Goal: Contribute content

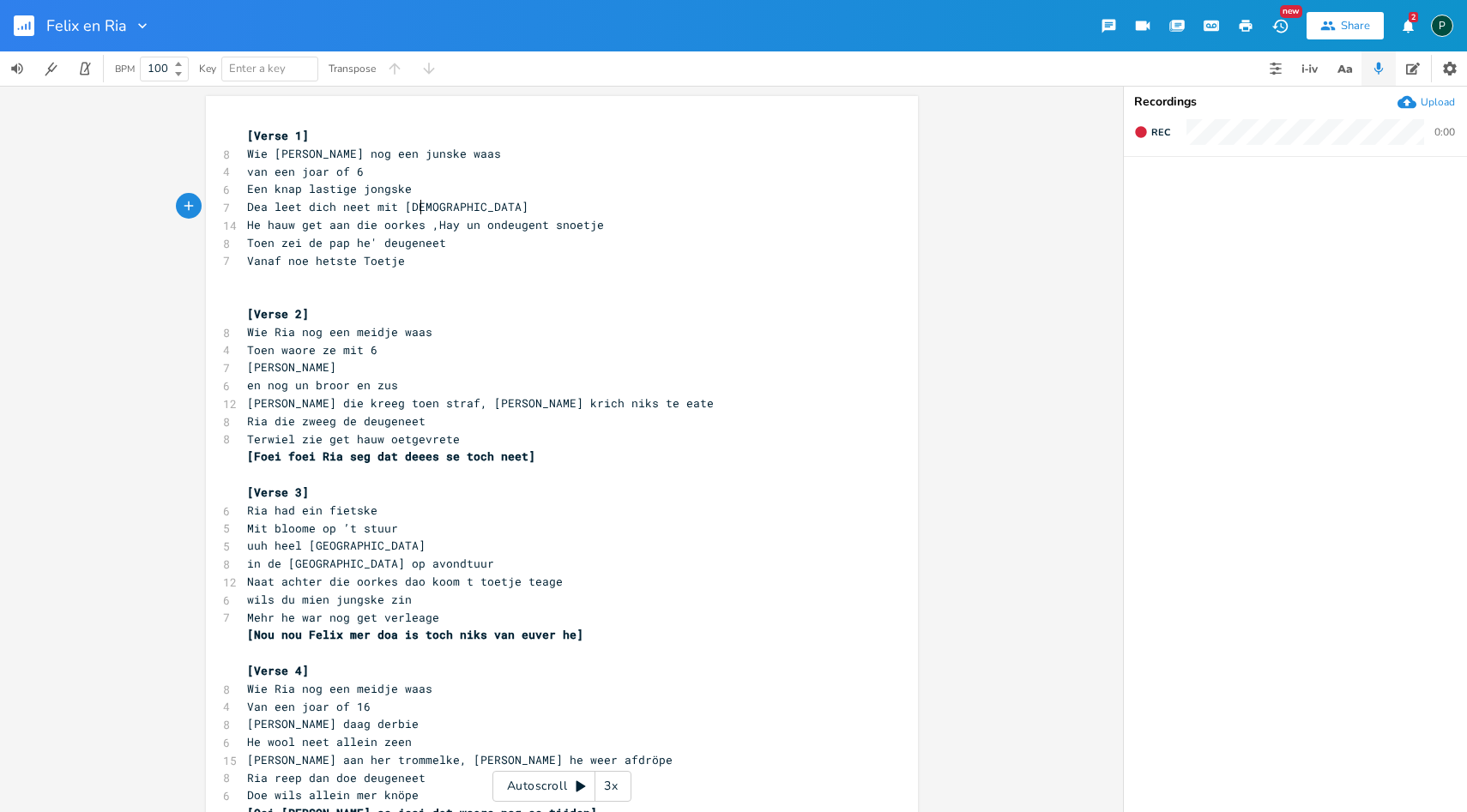
click at [446, 206] on pre "Dea leet dich neet mit [DEMOGRAPHIC_DATA]" at bounding box center [553, 206] width 619 height 18
type textarea "GGGG"
click at [459, 228] on span "He hauw get aan die oorkes ,Hay un ondeugent snoetje" at bounding box center [424, 225] width 357 height 16
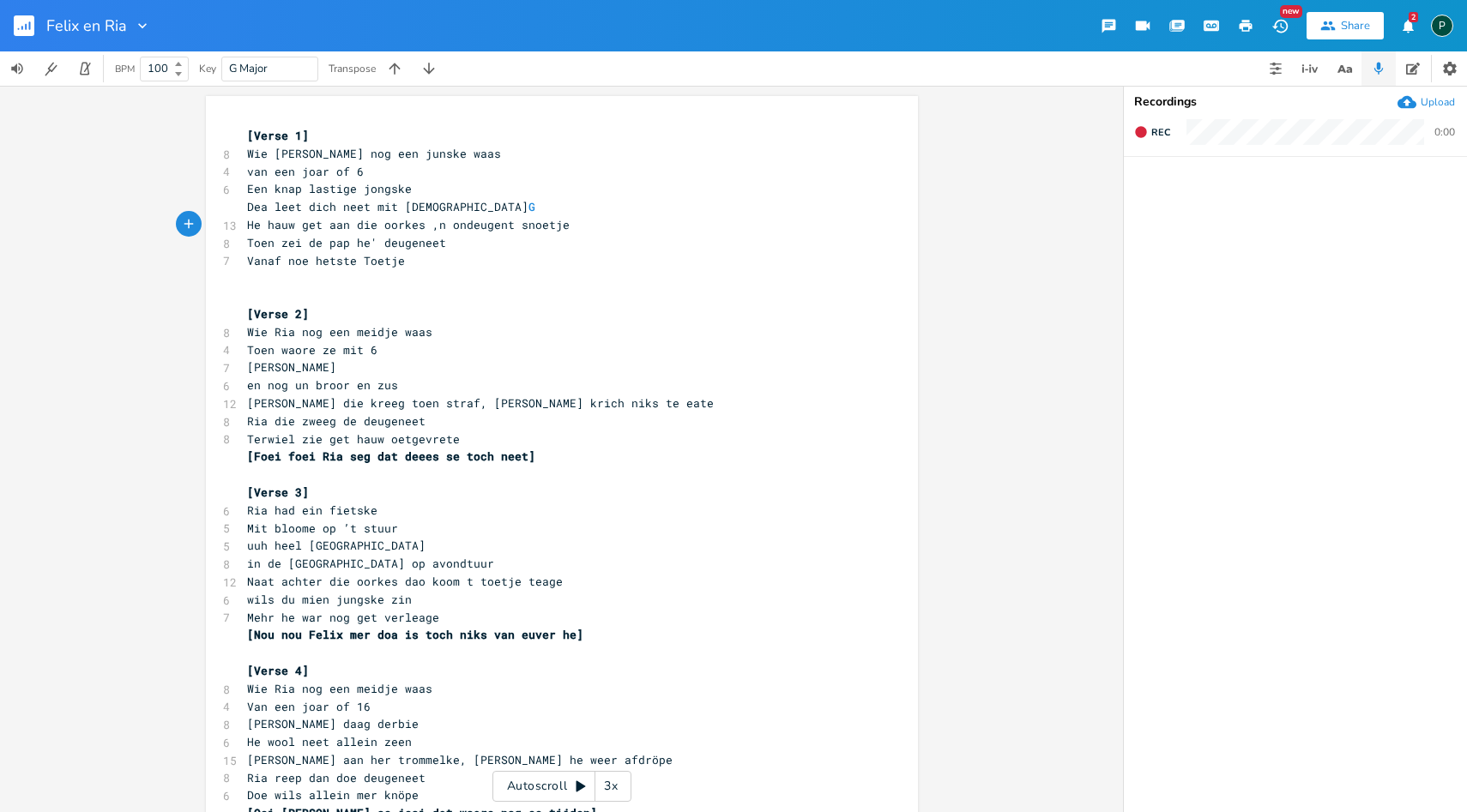
type textarea "e"
type textarea "un"
click at [503, 206] on span "Dea leet dich neet mit rus G" at bounding box center [394, 206] width 295 height 16
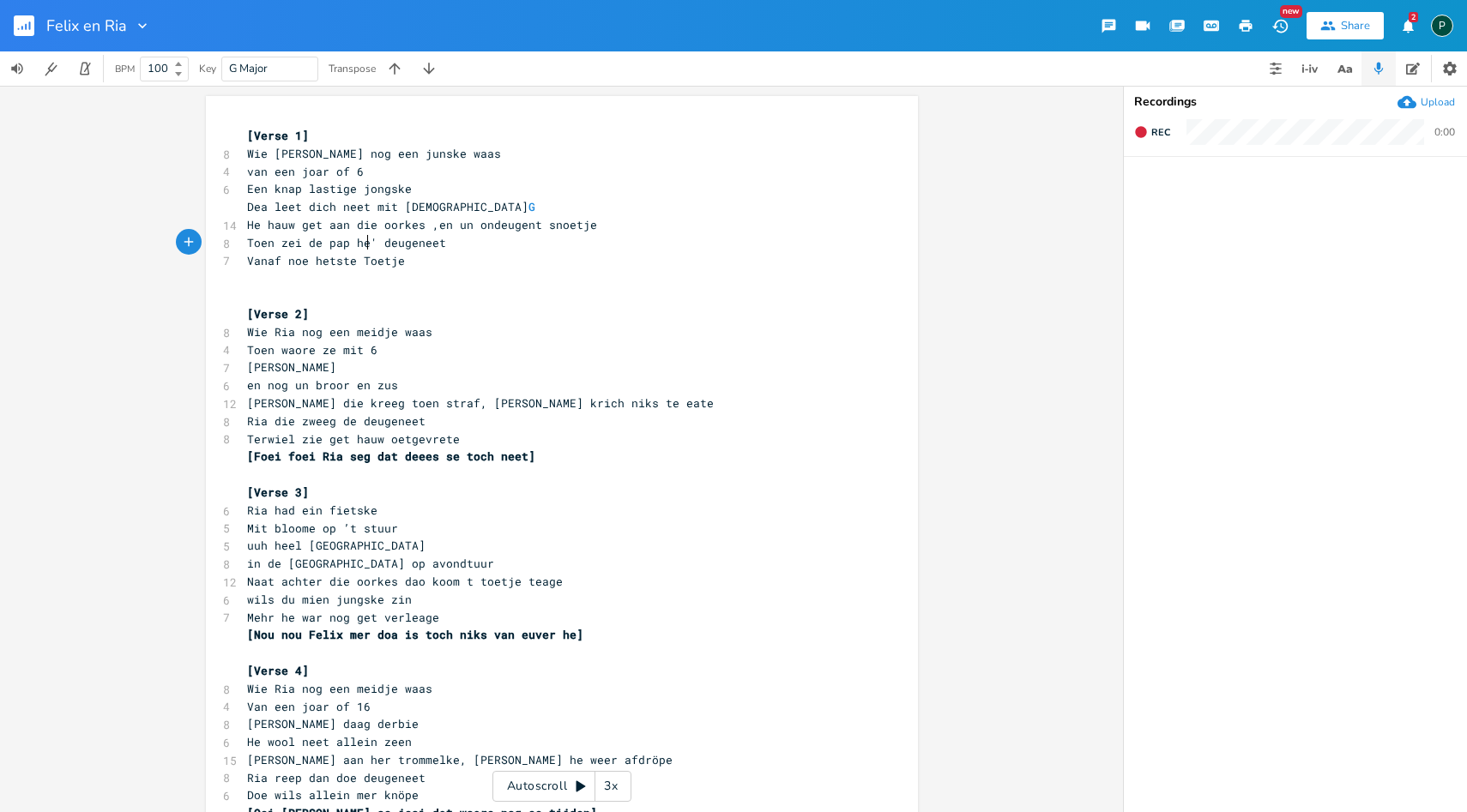
click at [362, 238] on span "Toen zei de pap he' deugeneet" at bounding box center [346, 243] width 199 height 16
click at [363, 243] on span "Toen zei de pap he' deugeneet" at bounding box center [346, 243] width 199 height 16
type textarea "doe"
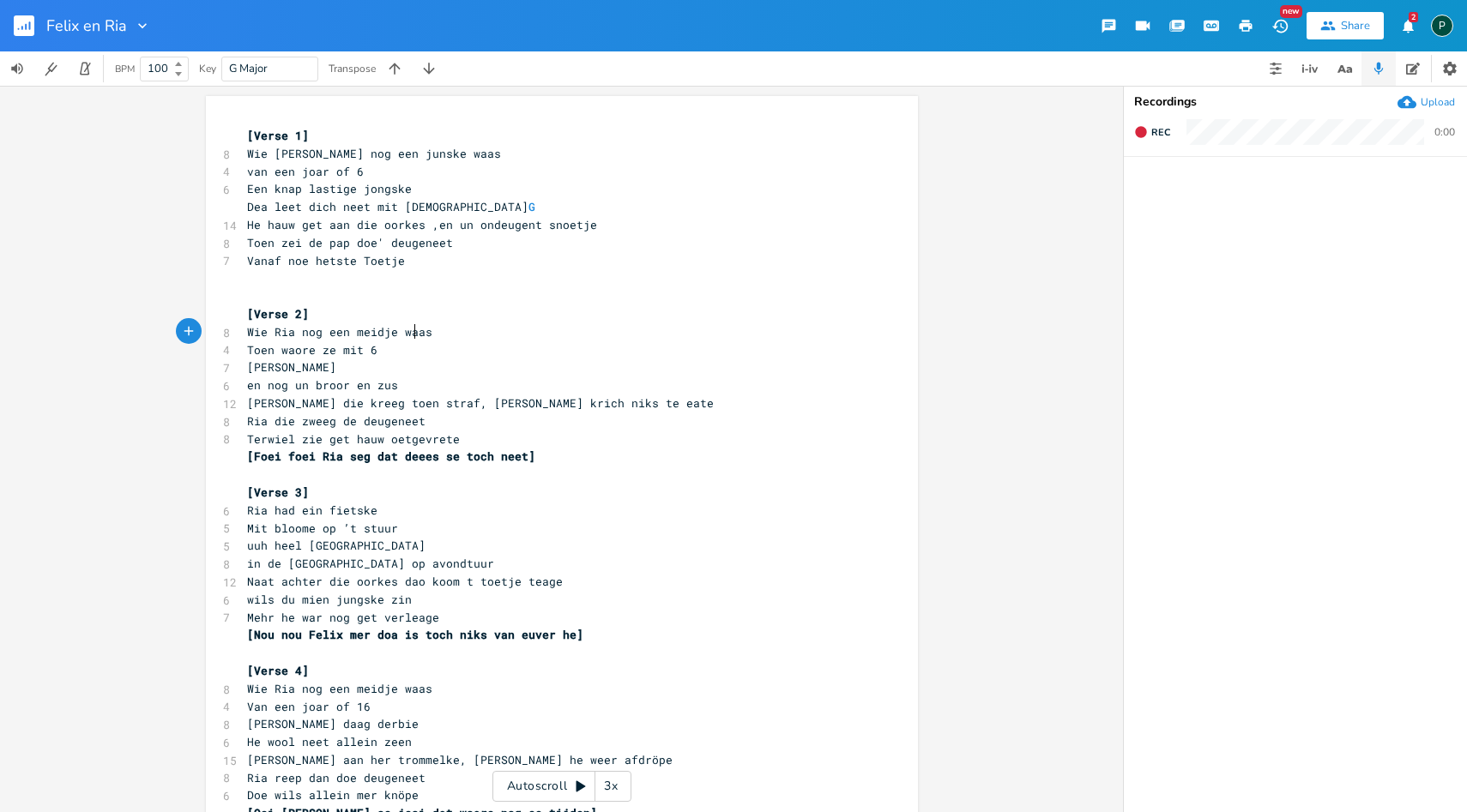
click at [408, 333] on span "Wie Ria nog een meidje waas" at bounding box center [339, 332] width 186 height 16
type textarea "He hauw get aan die oorkes ,en un ondeugent sno"
drag, startPoint x: 554, startPoint y: 216, endPoint x: 548, endPoint y: 209, distance: 9.2
click at [548, 209] on div "[Verse 1] 8 Wie [PERSON_NAME] nog een junske waas 4 van een joar of 6 6 Een kna…" at bounding box center [553, 751] width 619 height 1248
click at [535, 209] on span "G" at bounding box center [532, 206] width 7 height 17
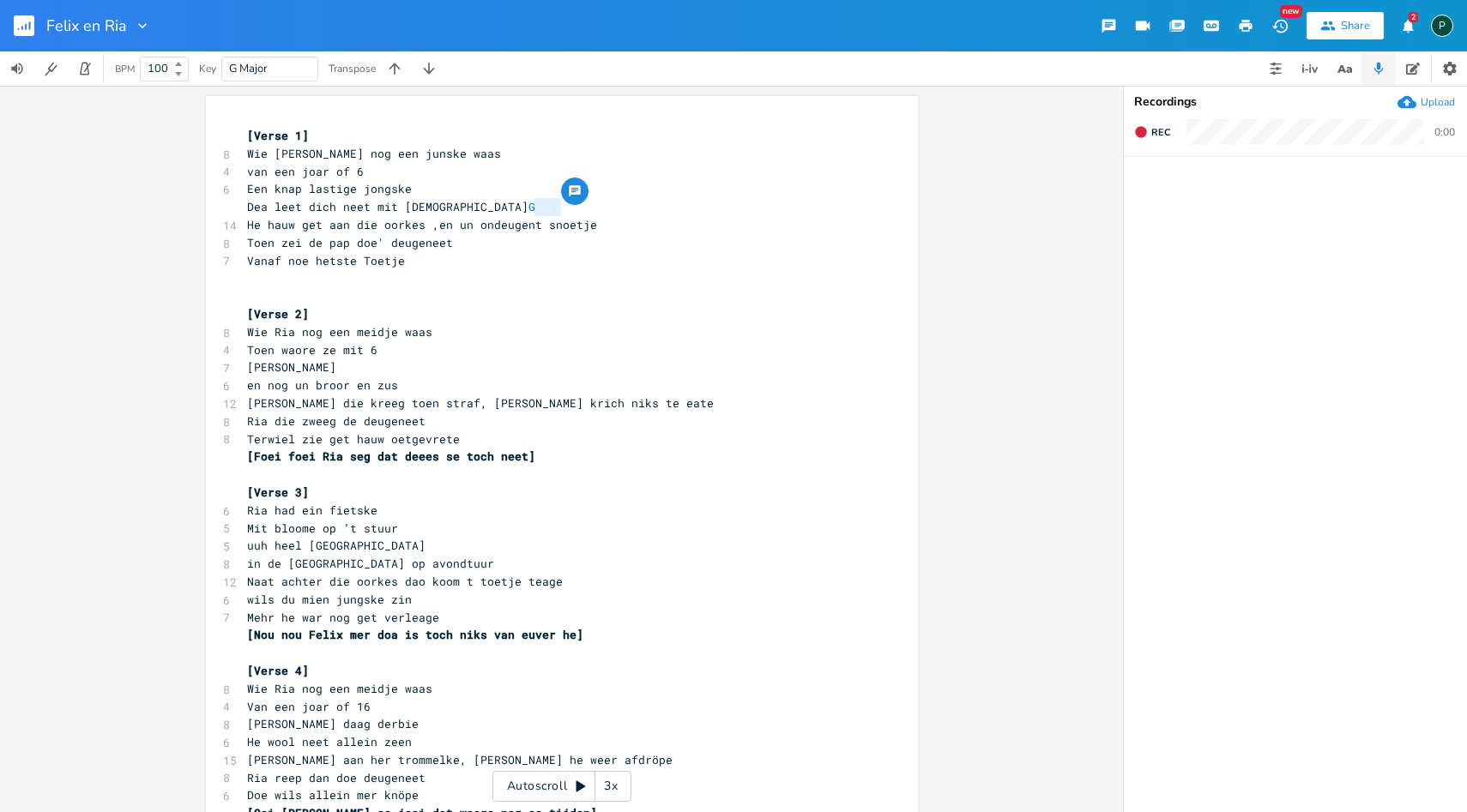
type textarea "G"
drag, startPoint x: 556, startPoint y: 206, endPoint x: 537, endPoint y: 205, distance: 19.0
click at [537, 205] on pre "Dea leet dich neet mit rus G" at bounding box center [553, 206] width 619 height 18
click at [538, 389] on pre "en nog un broor en zus" at bounding box center [553, 385] width 619 height 18
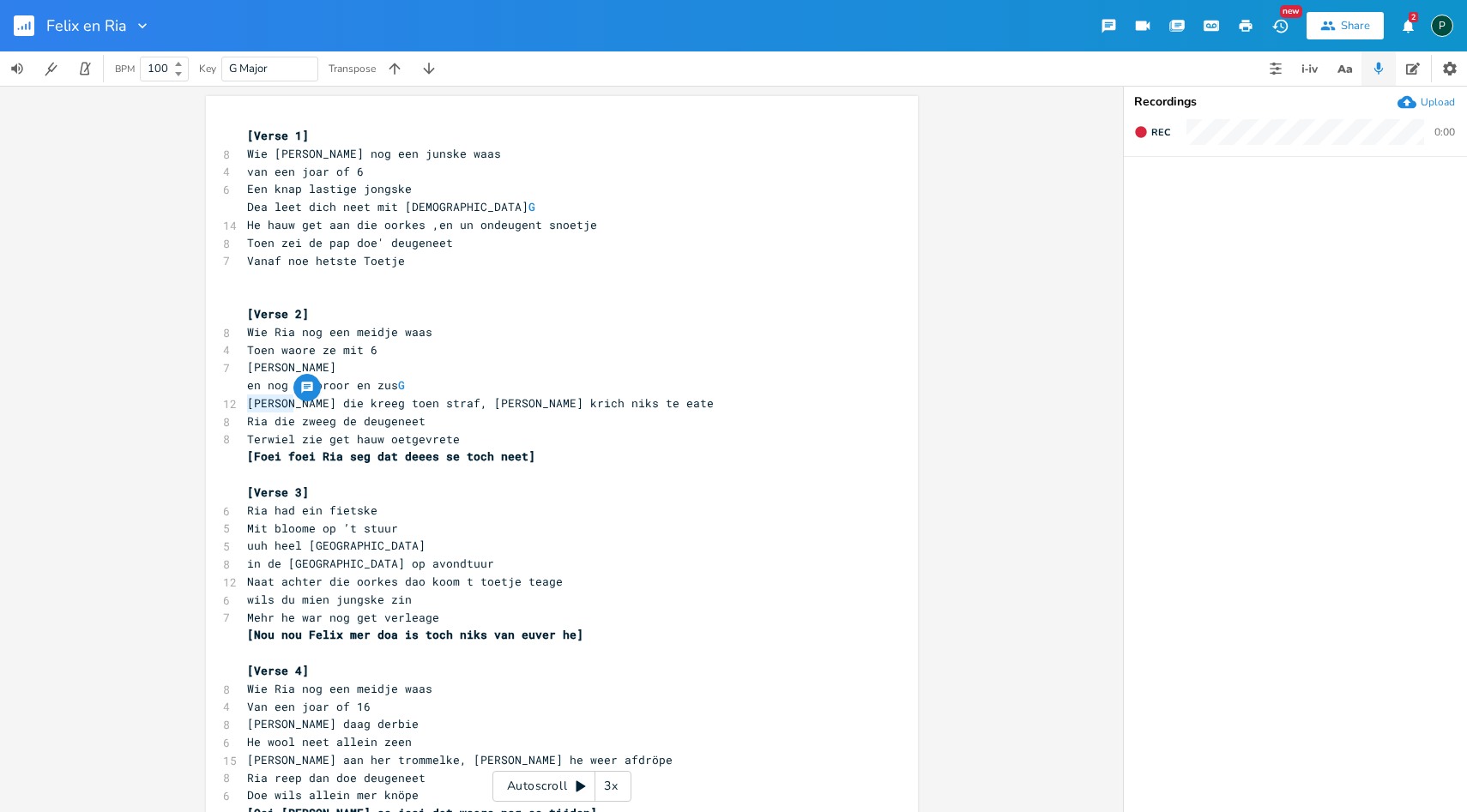
drag, startPoint x: 292, startPoint y: 404, endPoint x: 241, endPoint y: 404, distance: 51.0
click at [247, 404] on span "[PERSON_NAME] die kreeg toen straf, [PERSON_NAME] krich niks te eate" at bounding box center [479, 403] width 466 height 16
type textarea "Jantje"
click at [295, 423] on span "Ria die zweeg de deugeneet" at bounding box center [336, 421] width 179 height 16
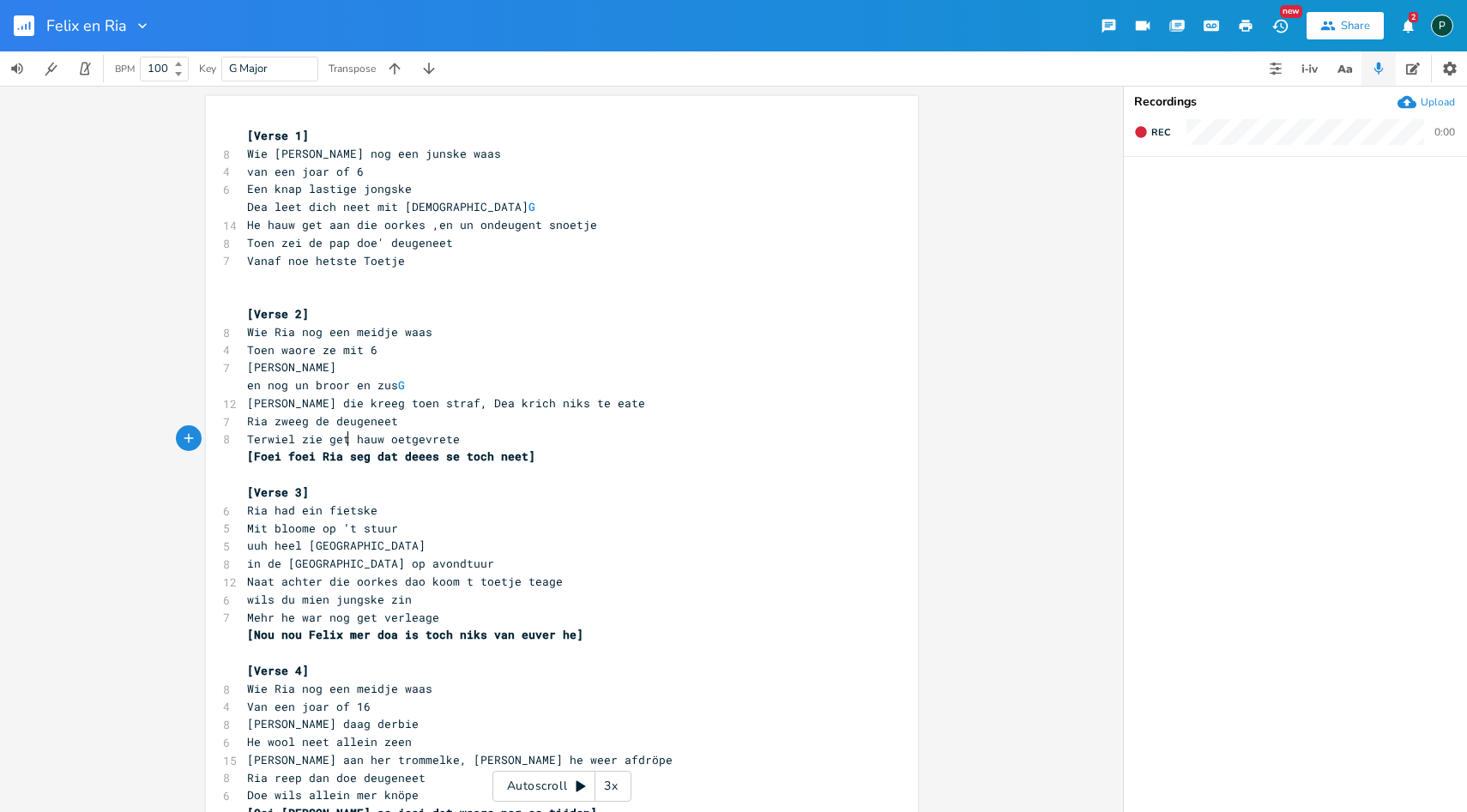
click at [339, 443] on span "Terwiel zie get hauw oetgevrete" at bounding box center [353, 439] width 213 height 16
type textarea "ut"
click at [282, 408] on span "[PERSON_NAME] die kreeg toen straf, Dea krich niks te eate" at bounding box center [445, 403] width 398 height 16
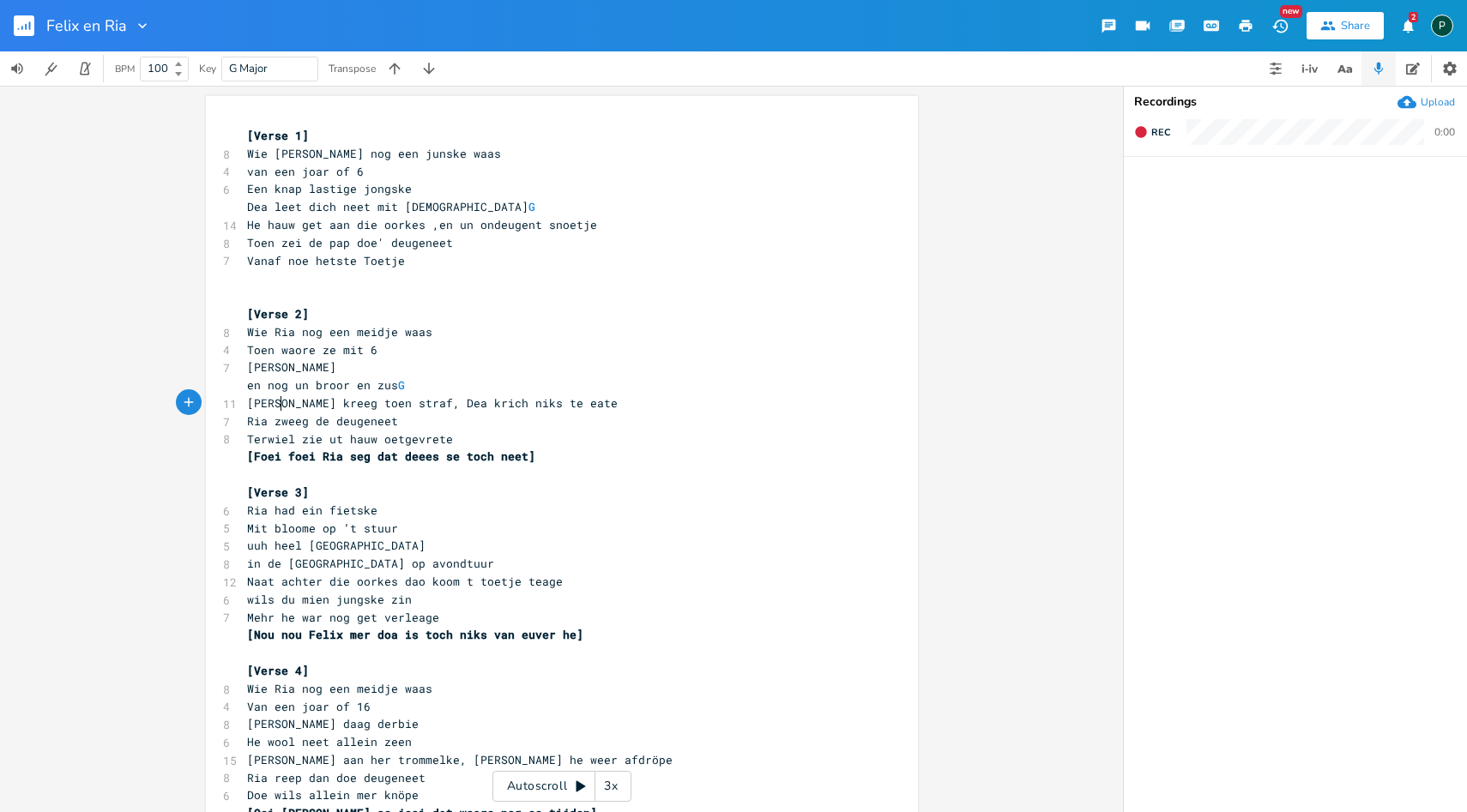
type textarea "nnu"
type textarea "hu"
type textarea "Hi"
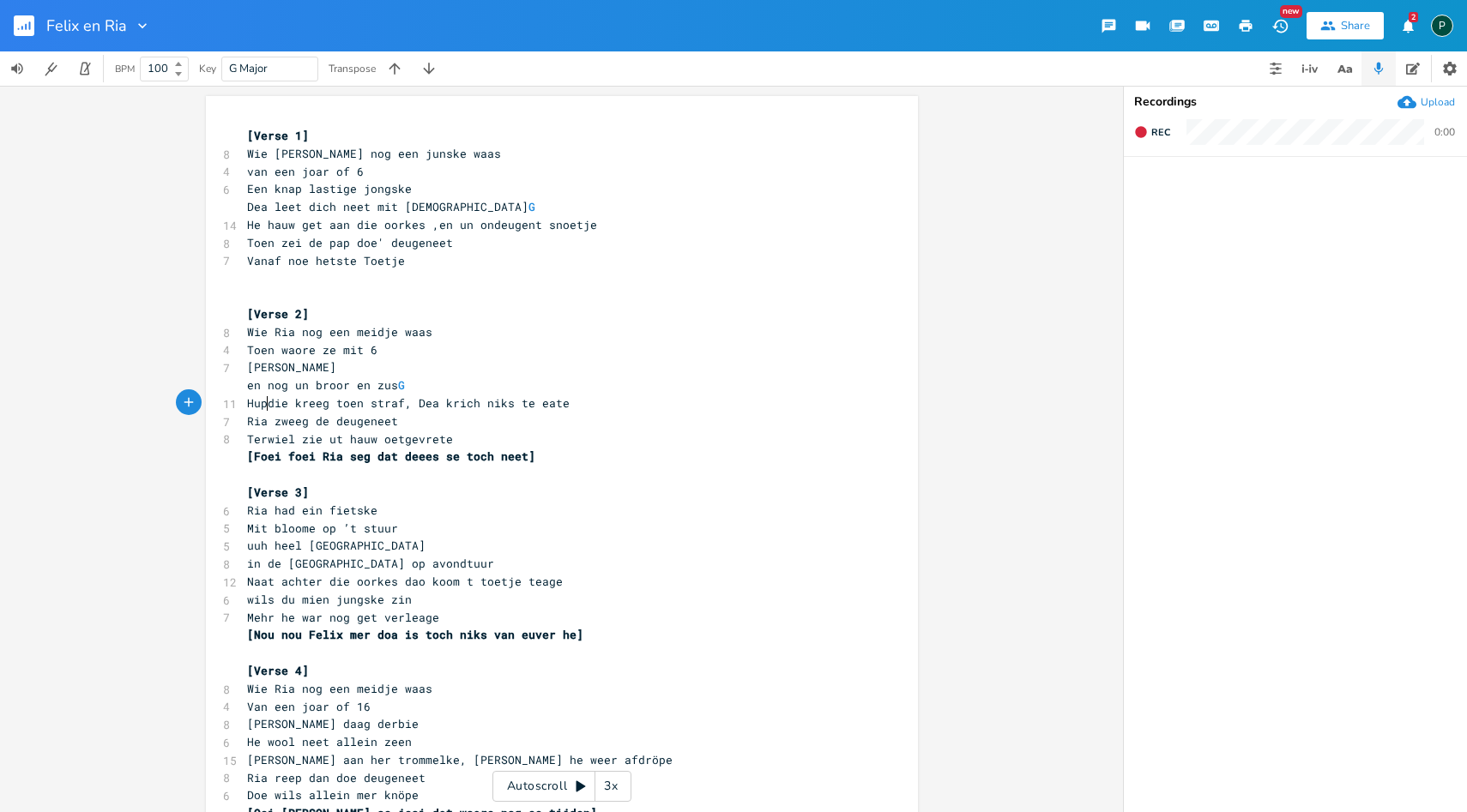
scroll to position [0, 25]
type textarea "uppo"
type textarea "ie"
click at [387, 403] on span "Huppie die kreeg toen straf, [PERSON_NAME] krich niks te eate" at bounding box center [456, 403] width 418 height 16
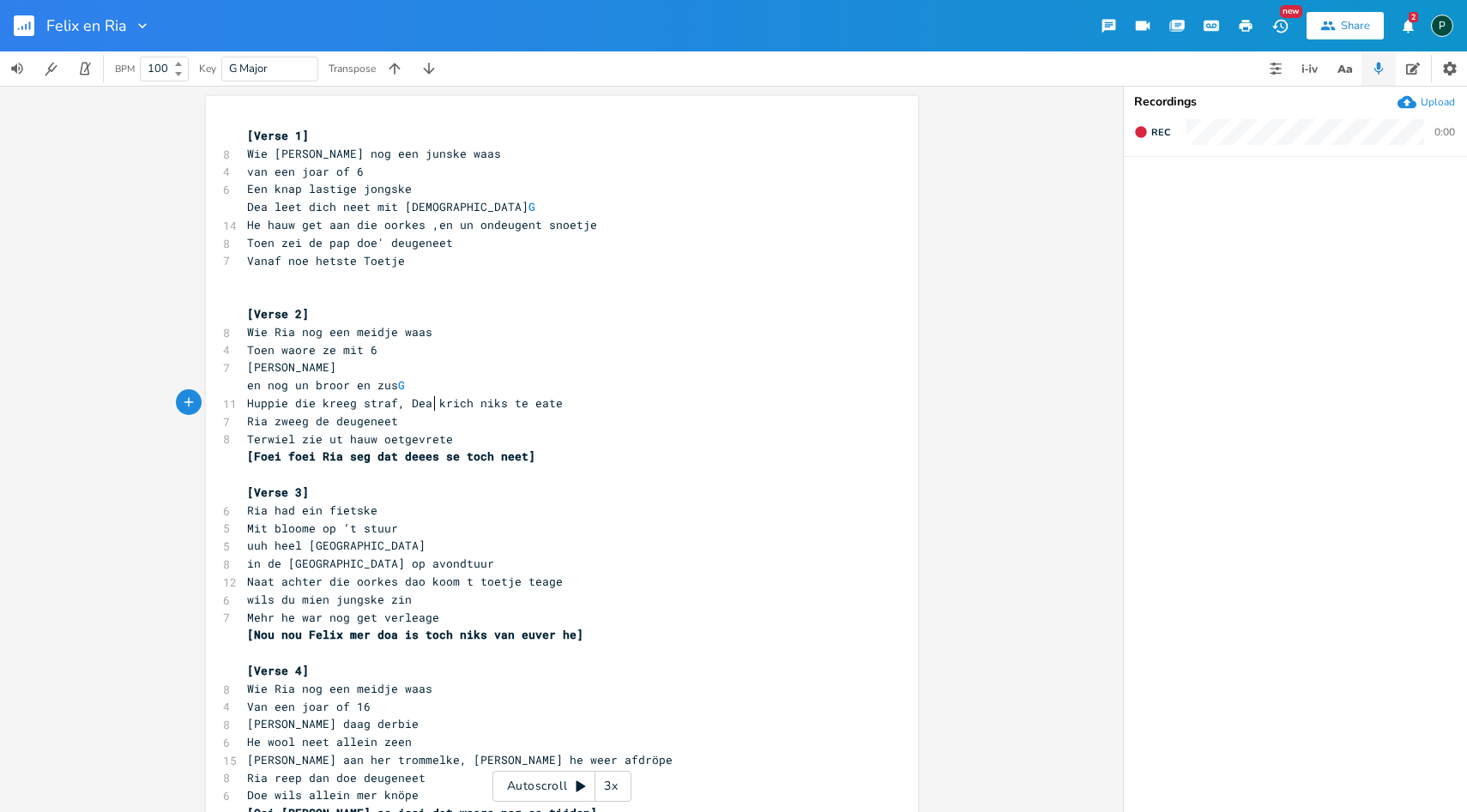
click at [428, 407] on span "Huppie die kreeg straf, Dea krich niks te eate" at bounding box center [404, 403] width 316 height 16
click at [411, 381] on span "en nog un broor en zus G" at bounding box center [329, 385] width 165 height 16
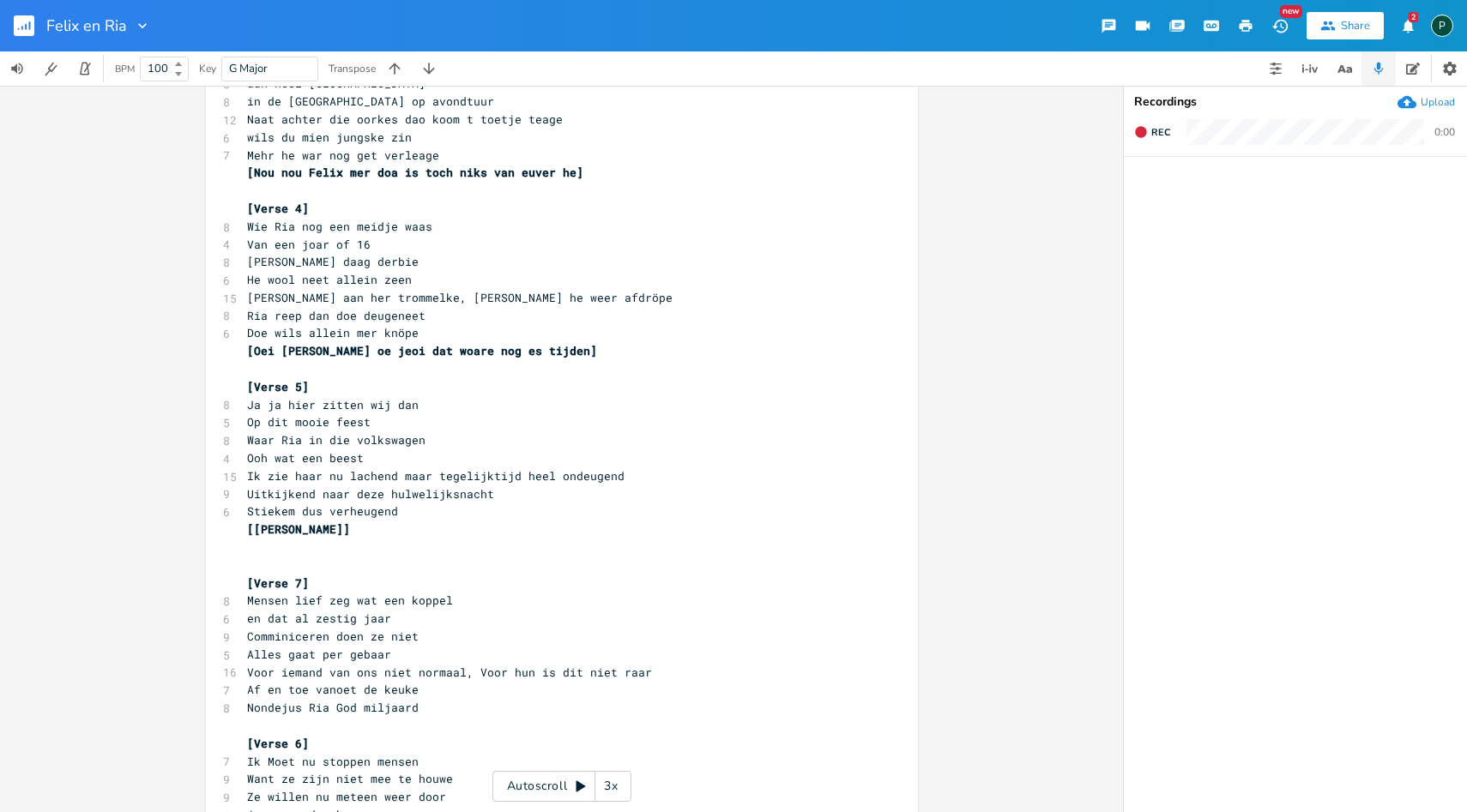
scroll to position [488, 0]
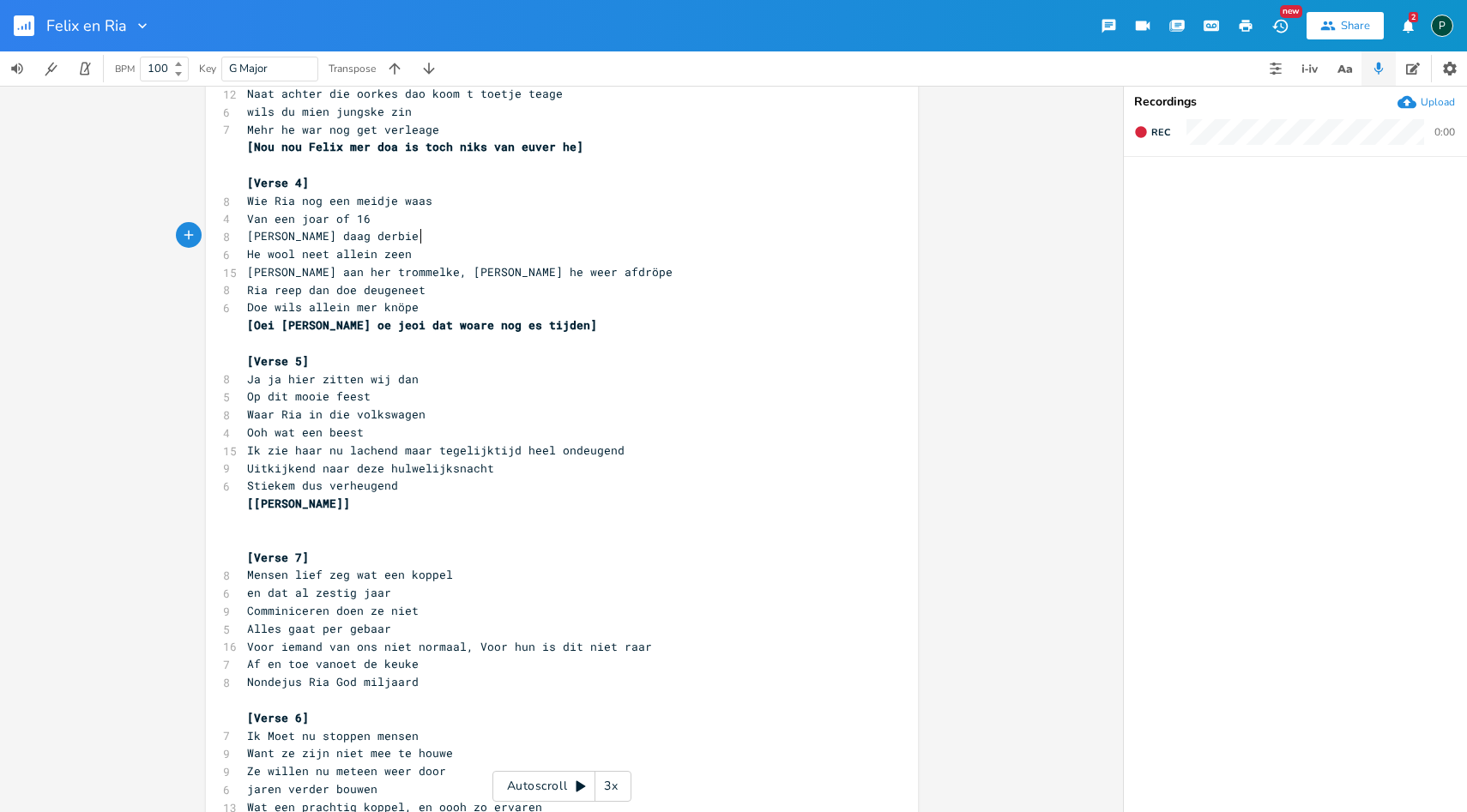
click at [523, 241] on pre "[PERSON_NAME] daag derbie" at bounding box center [553, 236] width 619 height 18
click at [456, 255] on pre "He wool neet allein zeen" at bounding box center [553, 254] width 619 height 18
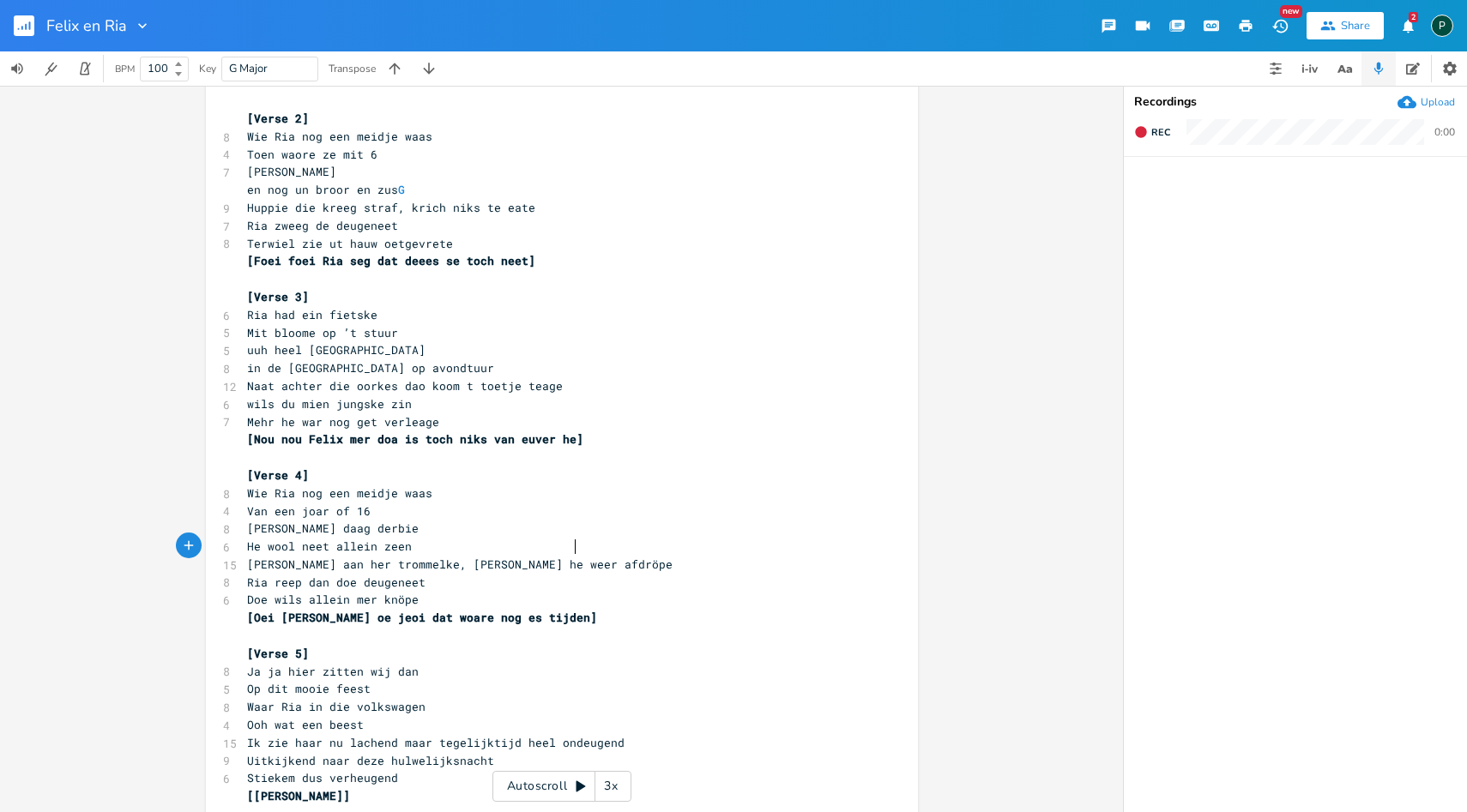
scroll to position [0, 70]
type textarea "G"
drag, startPoint x: 589, startPoint y: 548, endPoint x: 563, endPoint y: 548, distance: 26.0
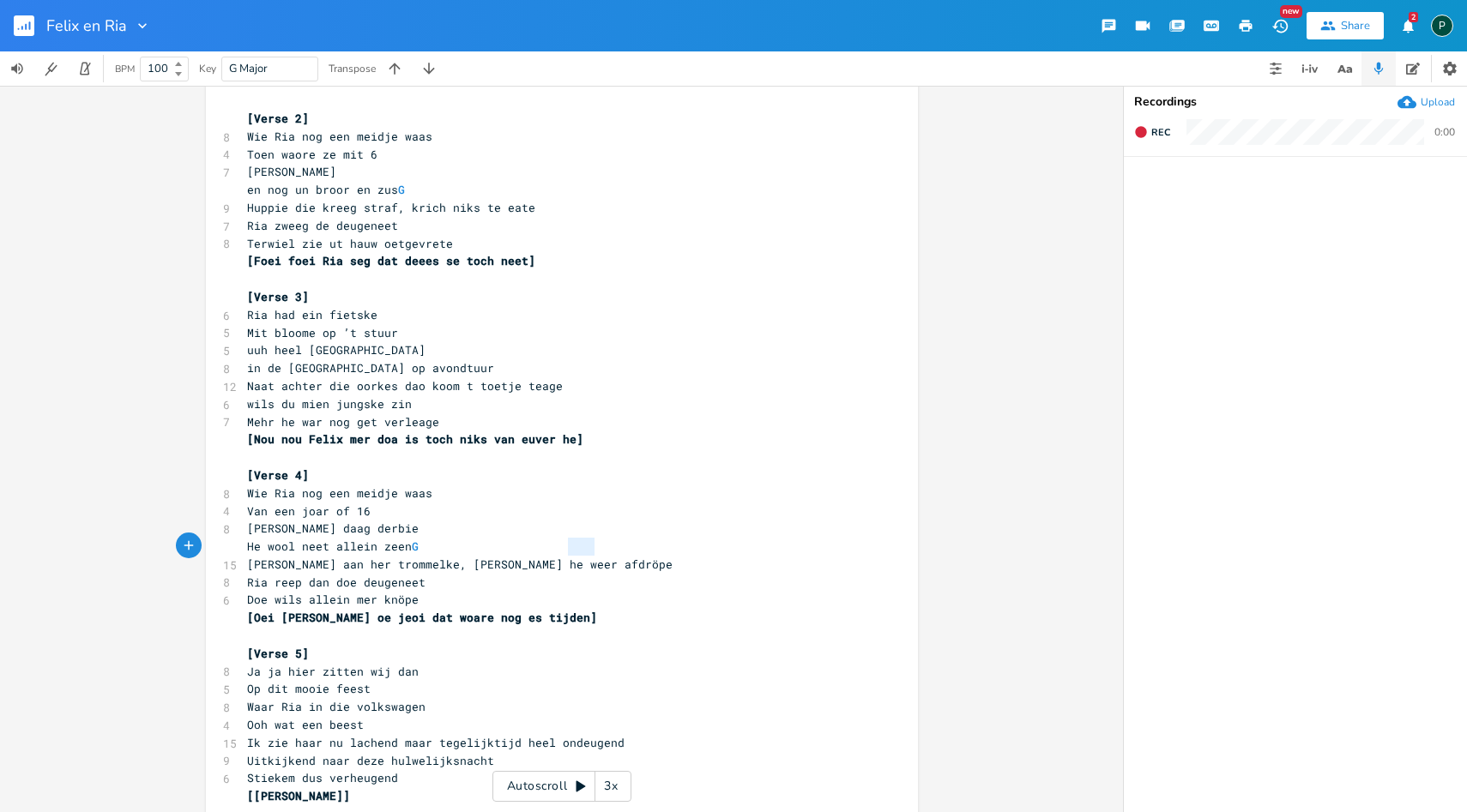
click at [563, 548] on pre "He wool neet allein zeen G" at bounding box center [553, 546] width 619 height 18
click at [530, 368] on pre "in de [GEOGRAPHIC_DATA] op avondtuur" at bounding box center [553, 368] width 619 height 18
paste textarea
click at [565, 724] on pre "Ooh wat een beest" at bounding box center [553, 725] width 619 height 18
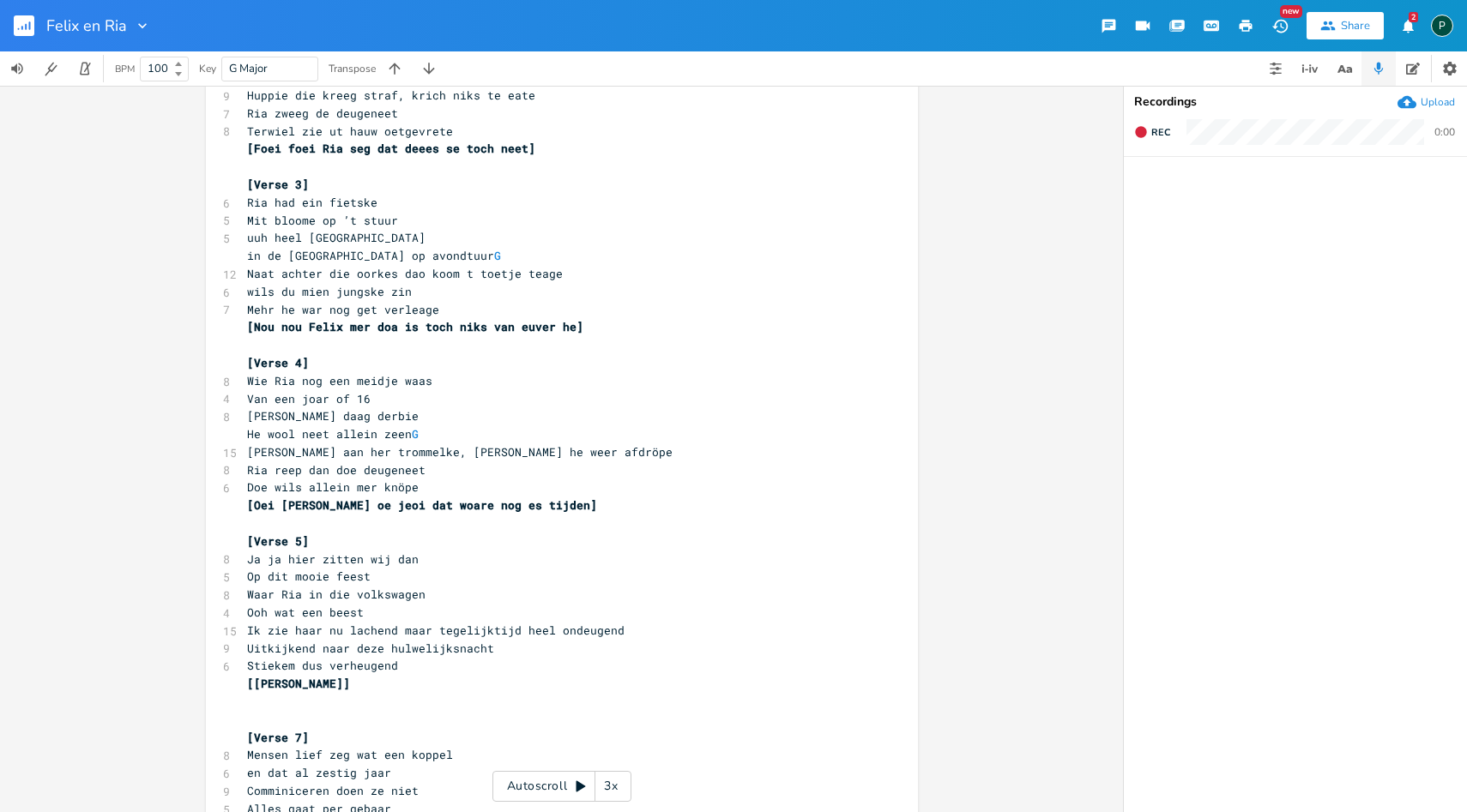
scroll to position [598, 0]
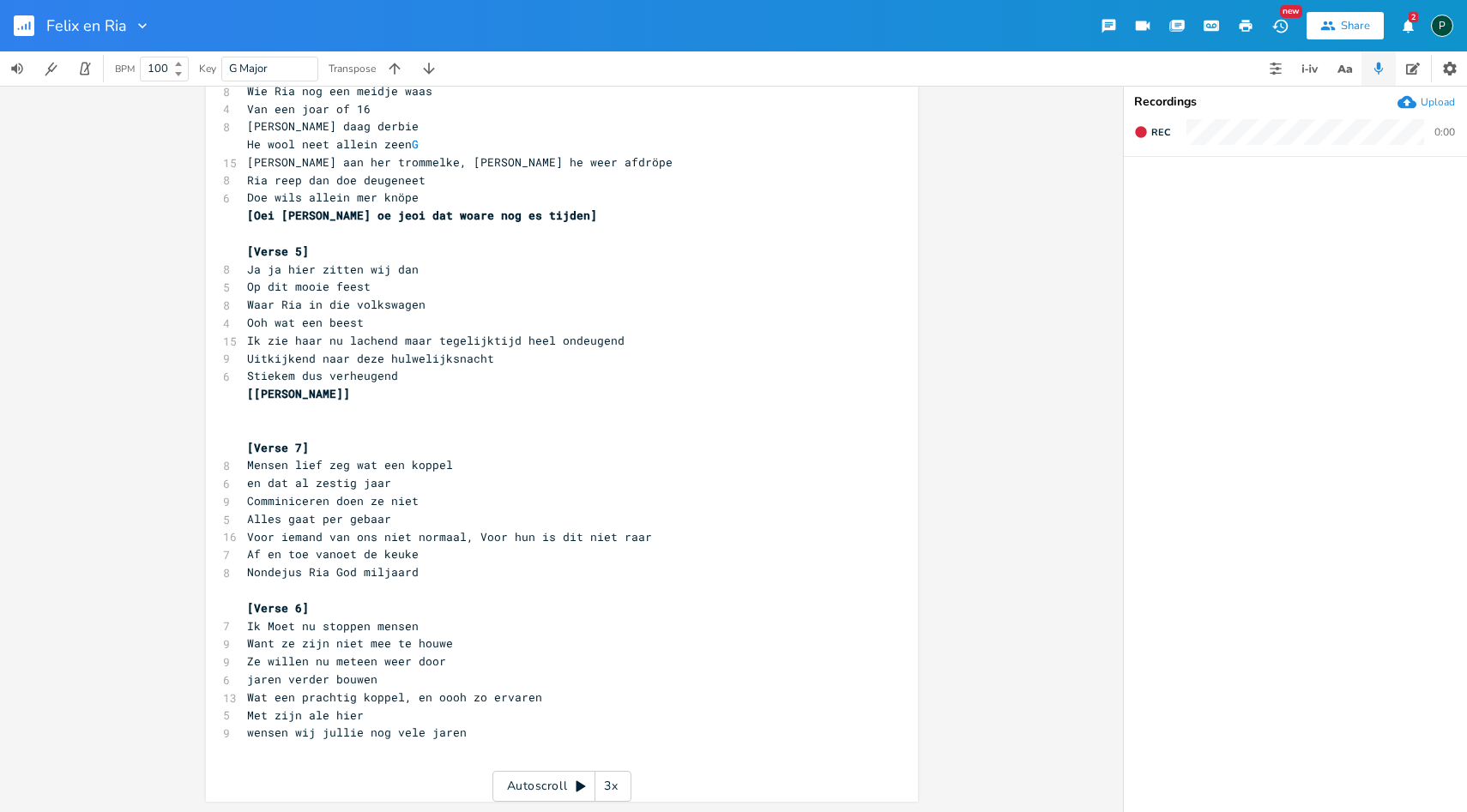
click at [556, 326] on span "Ooh wat een beest" at bounding box center [411, 322] width 329 height 16
click at [479, 341] on span "Ik zie haar nu lachend maar tegelijktijd heel ondeugend" at bounding box center [435, 341] width 377 height 16
click at [574, 326] on pre "Ooh wat een beest" at bounding box center [553, 322] width 619 height 18
click at [587, 520] on pre "Alles gaat per gebaar" at bounding box center [553, 518] width 619 height 18
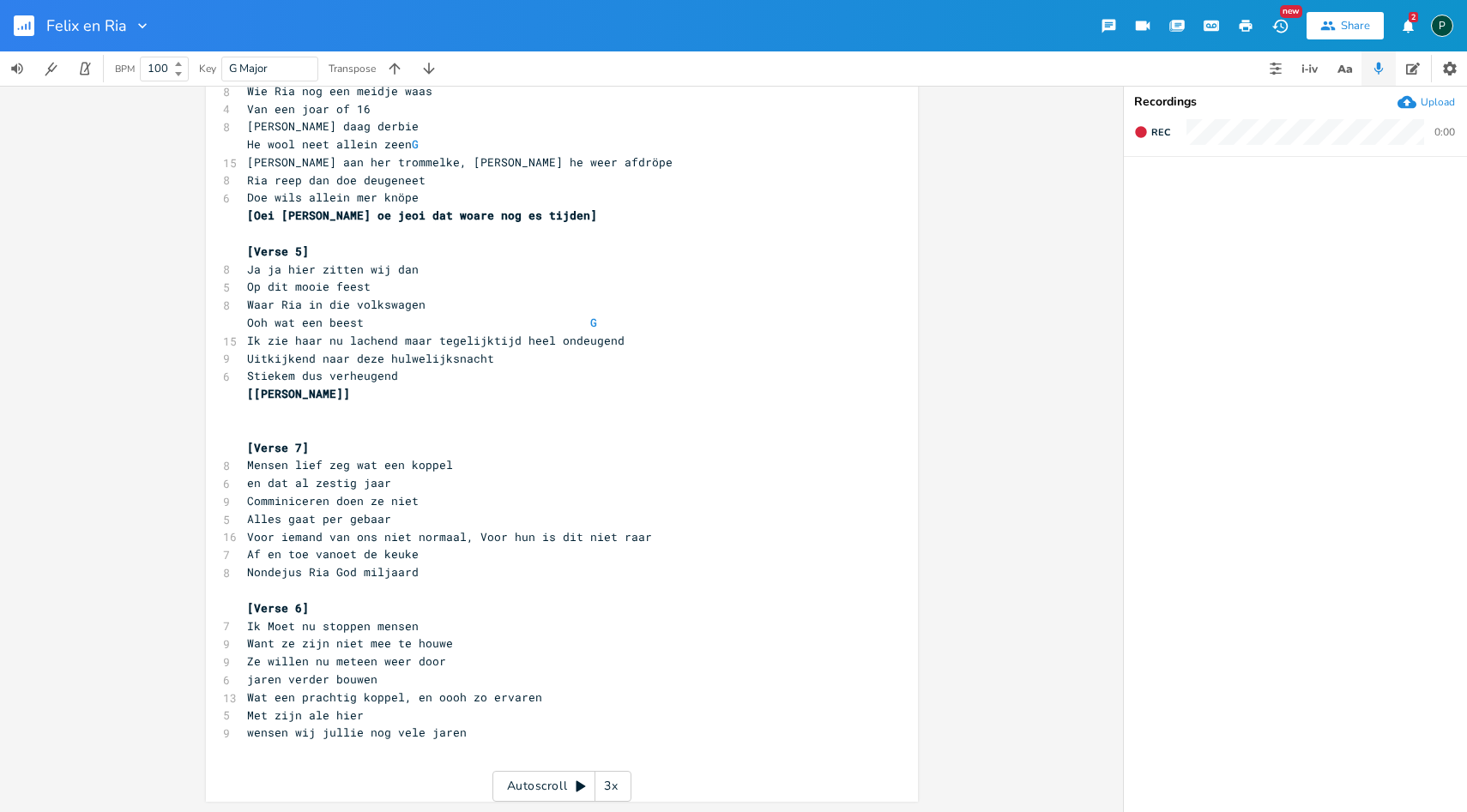
scroll to position [0, 0]
click at [459, 524] on span at bounding box center [445, 518] width 27 height 18
paste textarea
click at [513, 685] on pre "jaren verder bouwen" at bounding box center [553, 679] width 619 height 18
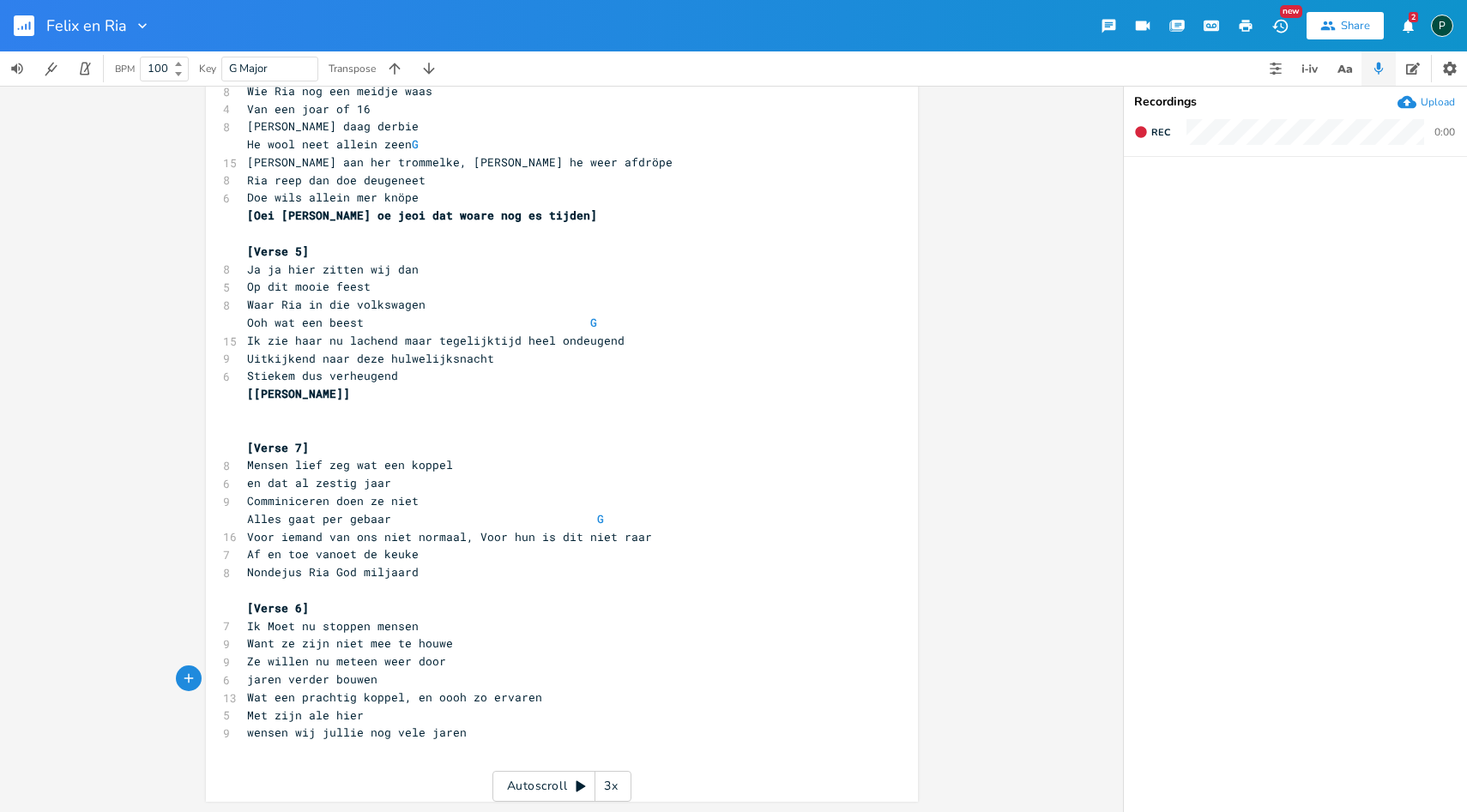
paste textarea
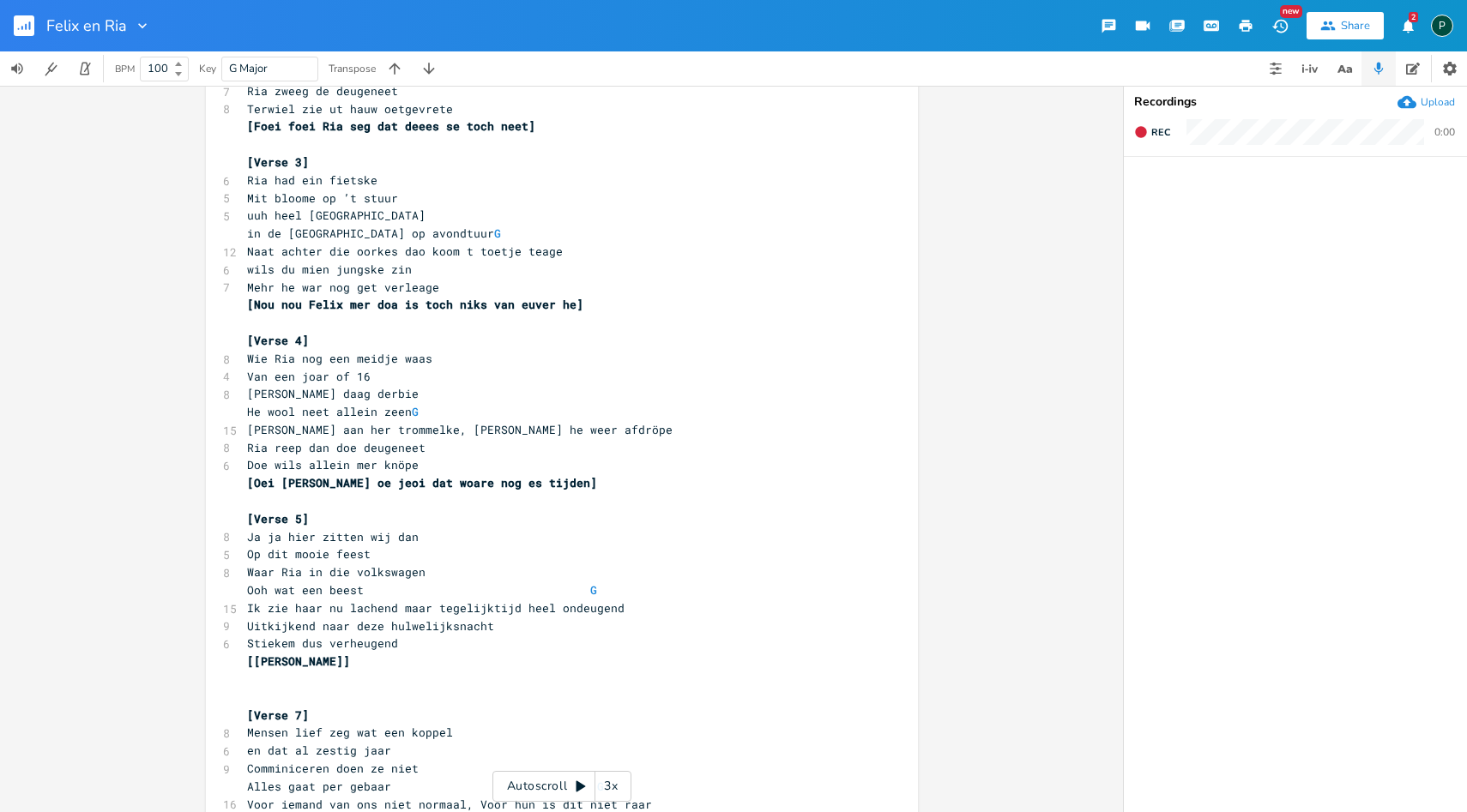
scroll to position [328, 0]
click at [275, 538] on span "Ja ja hier zitten wij dan" at bounding box center [332, 538] width 172 height 16
type textarea "mensen"
drag, startPoint x: 341, startPoint y: 628, endPoint x: 235, endPoint y: 626, distance: 106.0
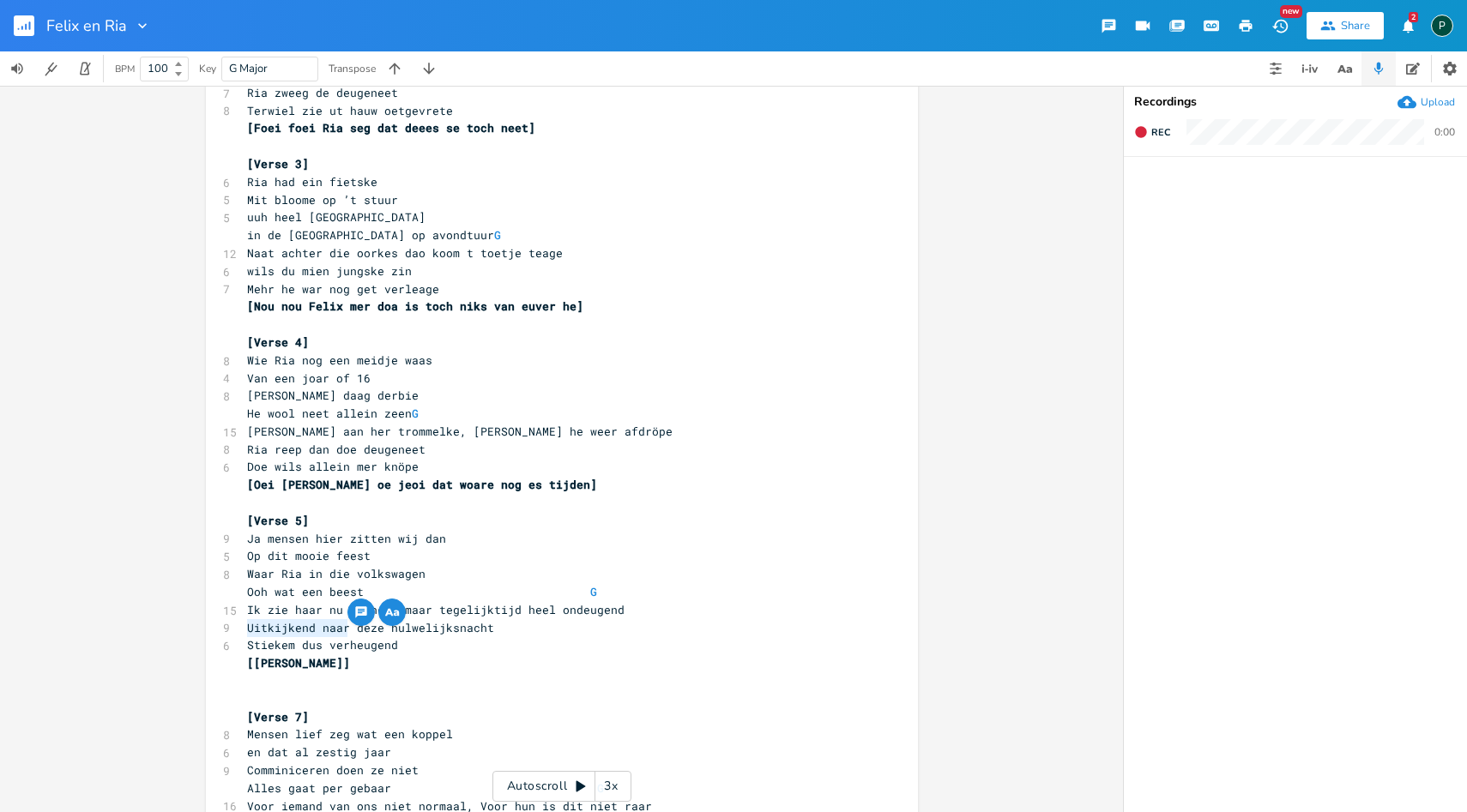
click at [235, 626] on div "Uitkijkend naar x [Verse 1] 8 Wie [PERSON_NAME] nog een junske waas 4 van een j…" at bounding box center [561, 419] width 712 height 1303
type textarea "Vanavond"
click at [281, 576] on span "Waar Ria in die volkswagen" at bounding box center [336, 573] width 179 height 16
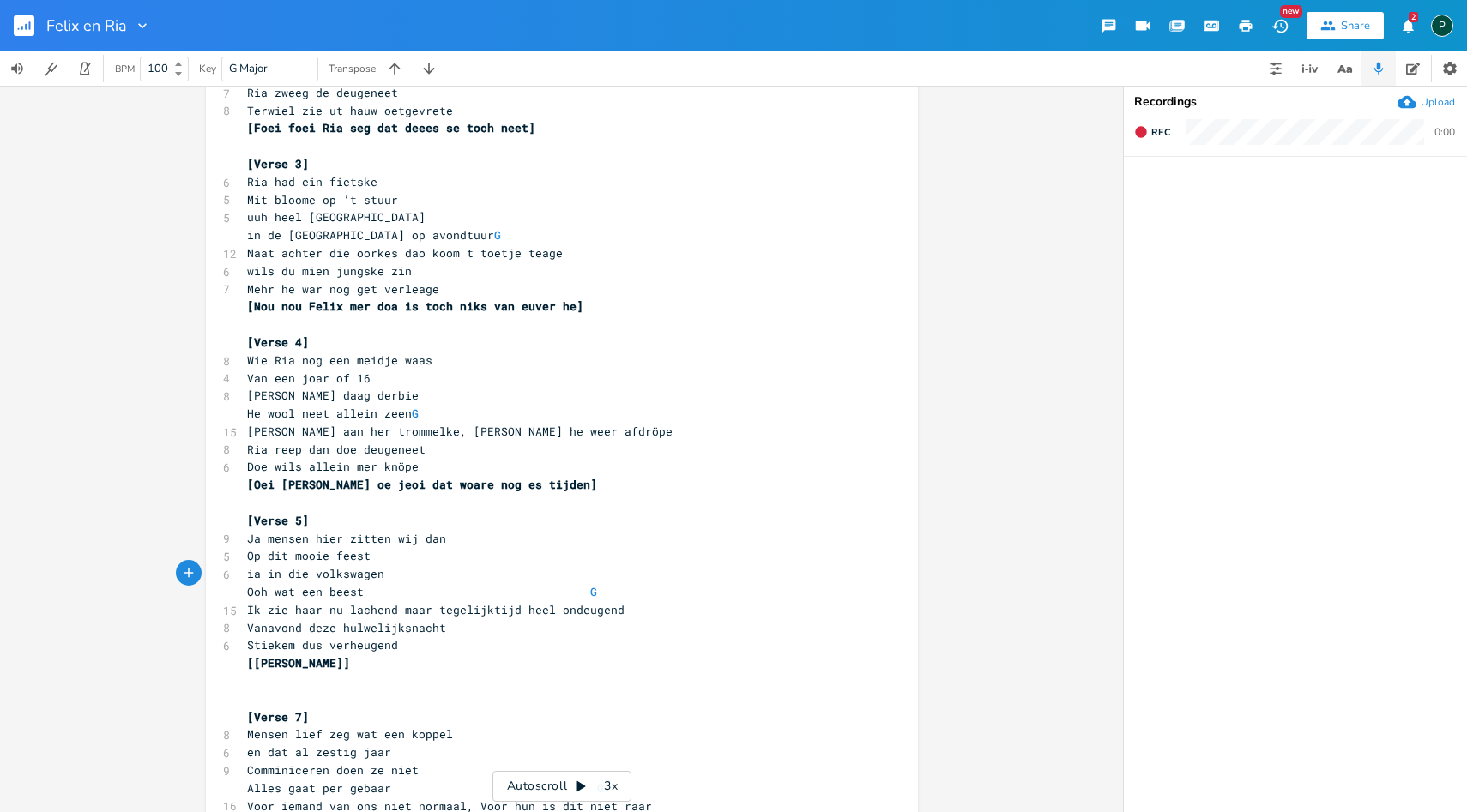
type textarea "R"
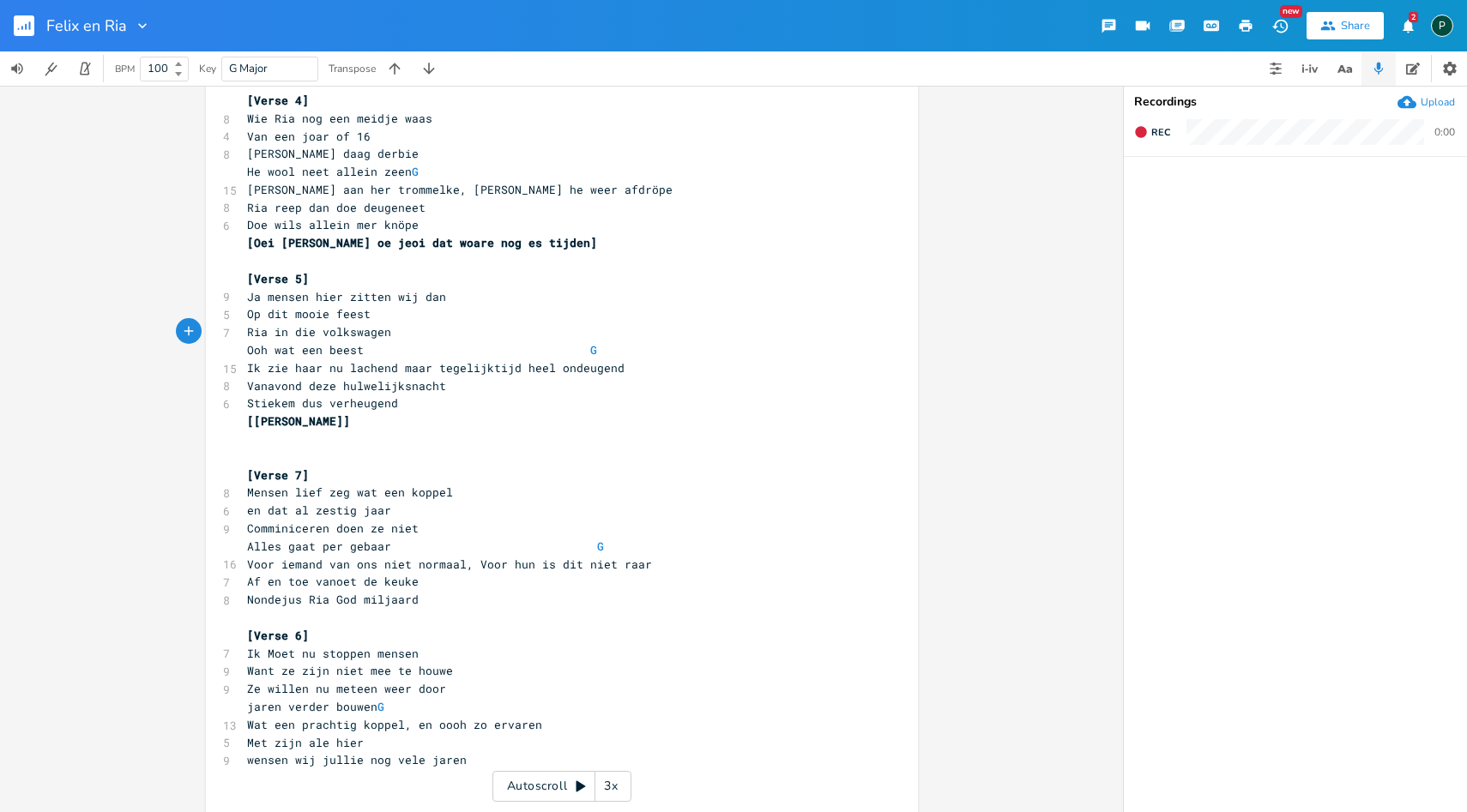
scroll to position [579, 0]
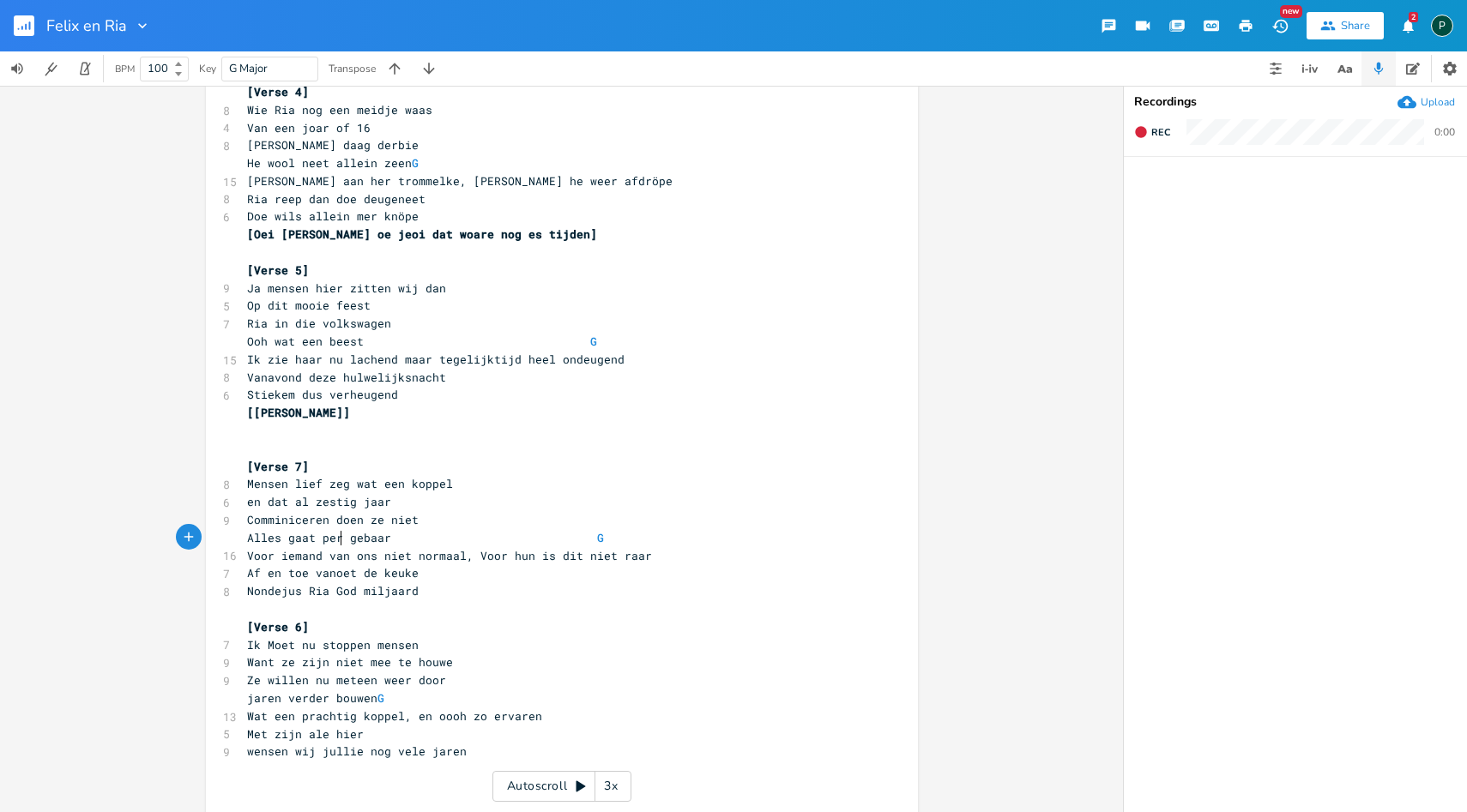
click at [334, 539] on span "Alles gaat per gebaar G" at bounding box center [490, 538] width 487 height 16
type textarea "met"
click at [275, 521] on span "Comminiceren doen ze niet" at bounding box center [332, 519] width 172 height 16
type textarea "mu"
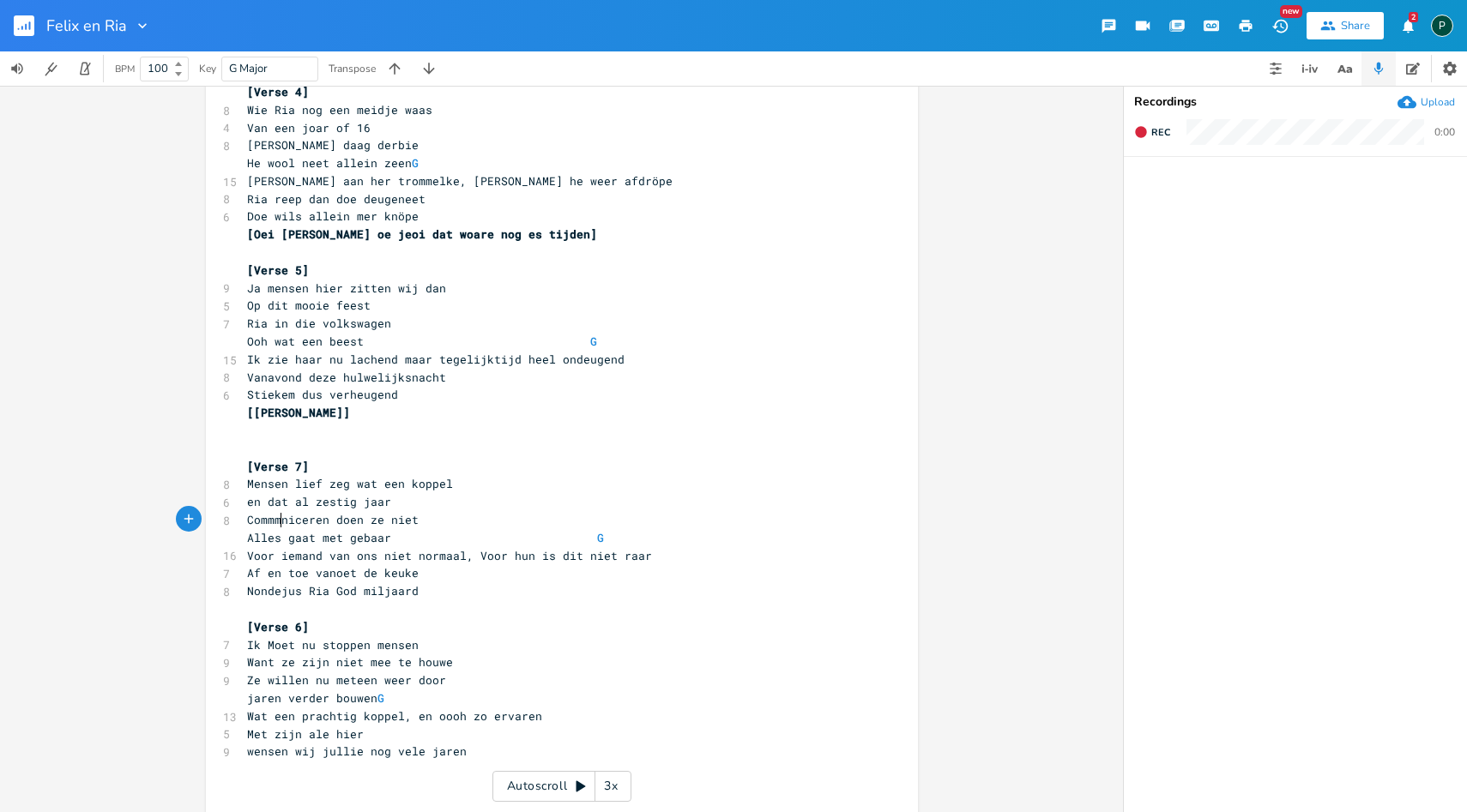
scroll to position [0, 15]
click at [335, 543] on span "Alles gaat met gebaar G" at bounding box center [490, 538] width 487 height 16
type textarea "per"
type textarea "Commmuniceren"
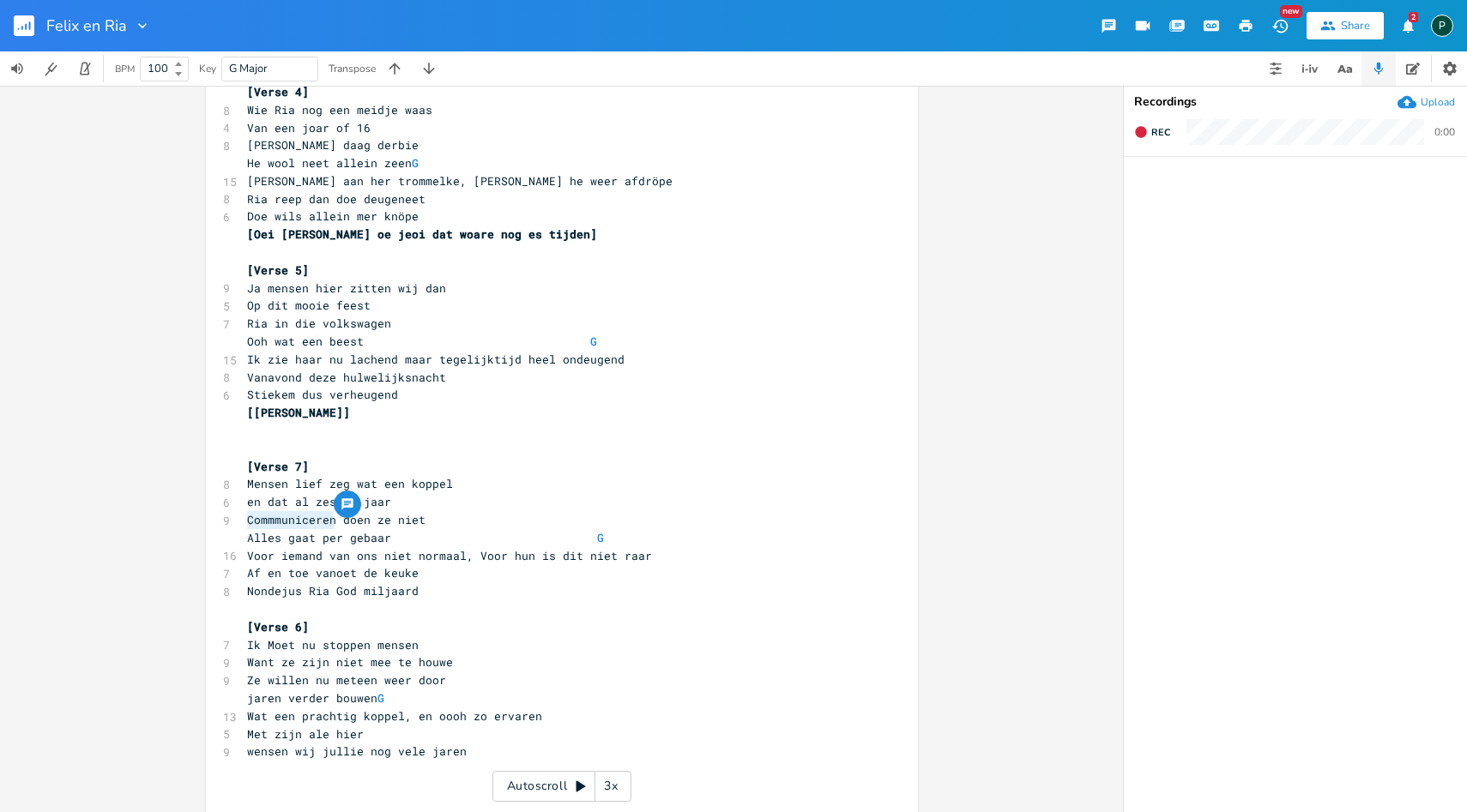
drag, startPoint x: 329, startPoint y: 520, endPoint x: 227, endPoint y: 520, distance: 102.0
click at [227, 520] on div "Commmuniceren x [Verse 1] 8 Wie [PERSON_NAME] nog een junske waas 4 van een joa…" at bounding box center [561, 169] width 712 height 1303
click at [464, 524] on pre "Commmuniceren doen ze niet" at bounding box center [553, 519] width 619 height 18
click at [374, 560] on span "Voor iemand van ons niet normaal, Voor hun is dit niet raar" at bounding box center [449, 556] width 404 height 16
click at [369, 554] on span "Voor iemand van ons niet normaal, Voor hun is dit niet raar" at bounding box center [449, 556] width 404 height 16
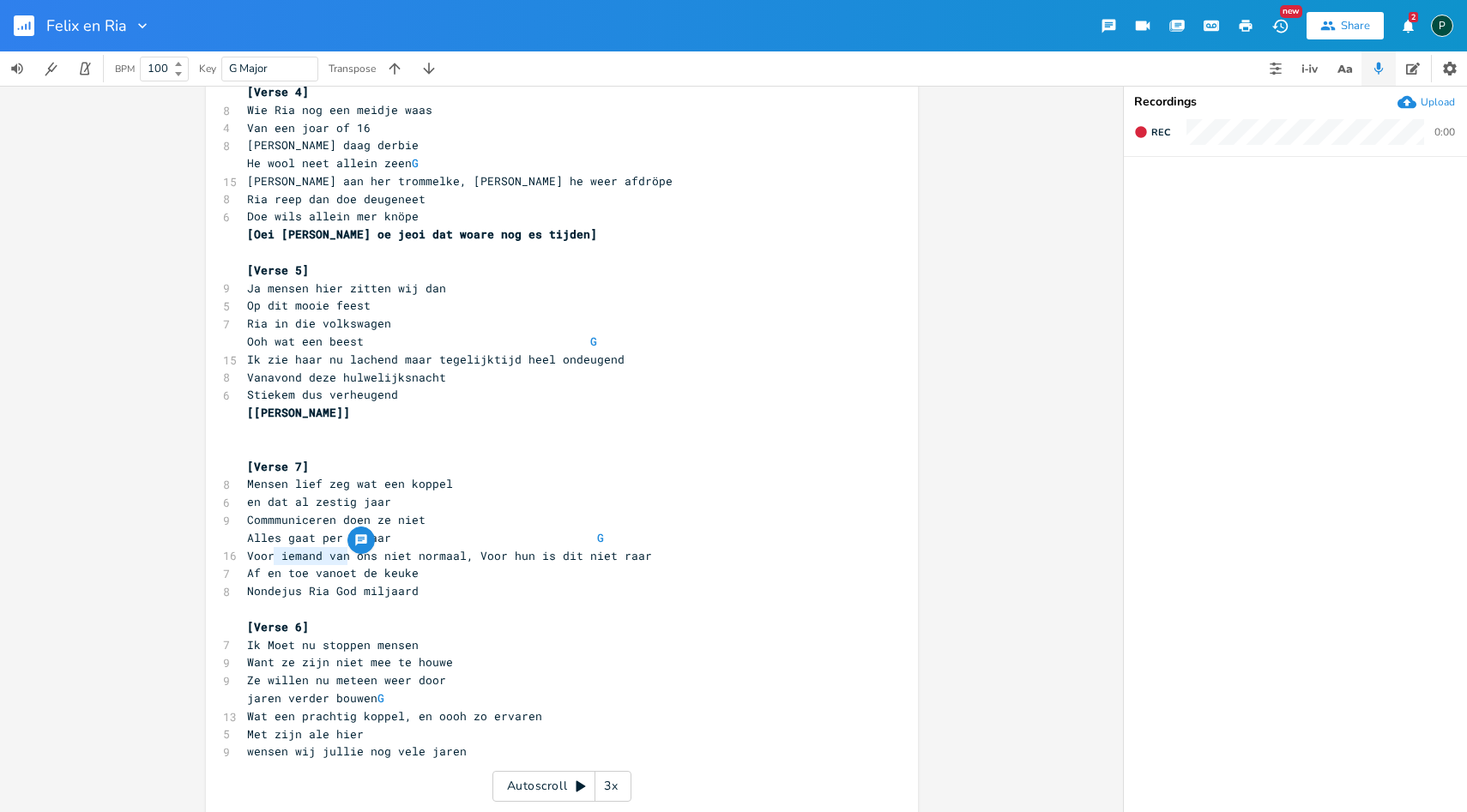
type textarea "iemand van"
drag, startPoint x: 343, startPoint y: 557, endPoint x: 275, endPoint y: 559, distance: 68.0
click at [275, 559] on span "Voor iemand van ons niet normaal, Voor hun is dit niet raar" at bounding box center [449, 556] width 404 height 16
type textarea "allen"
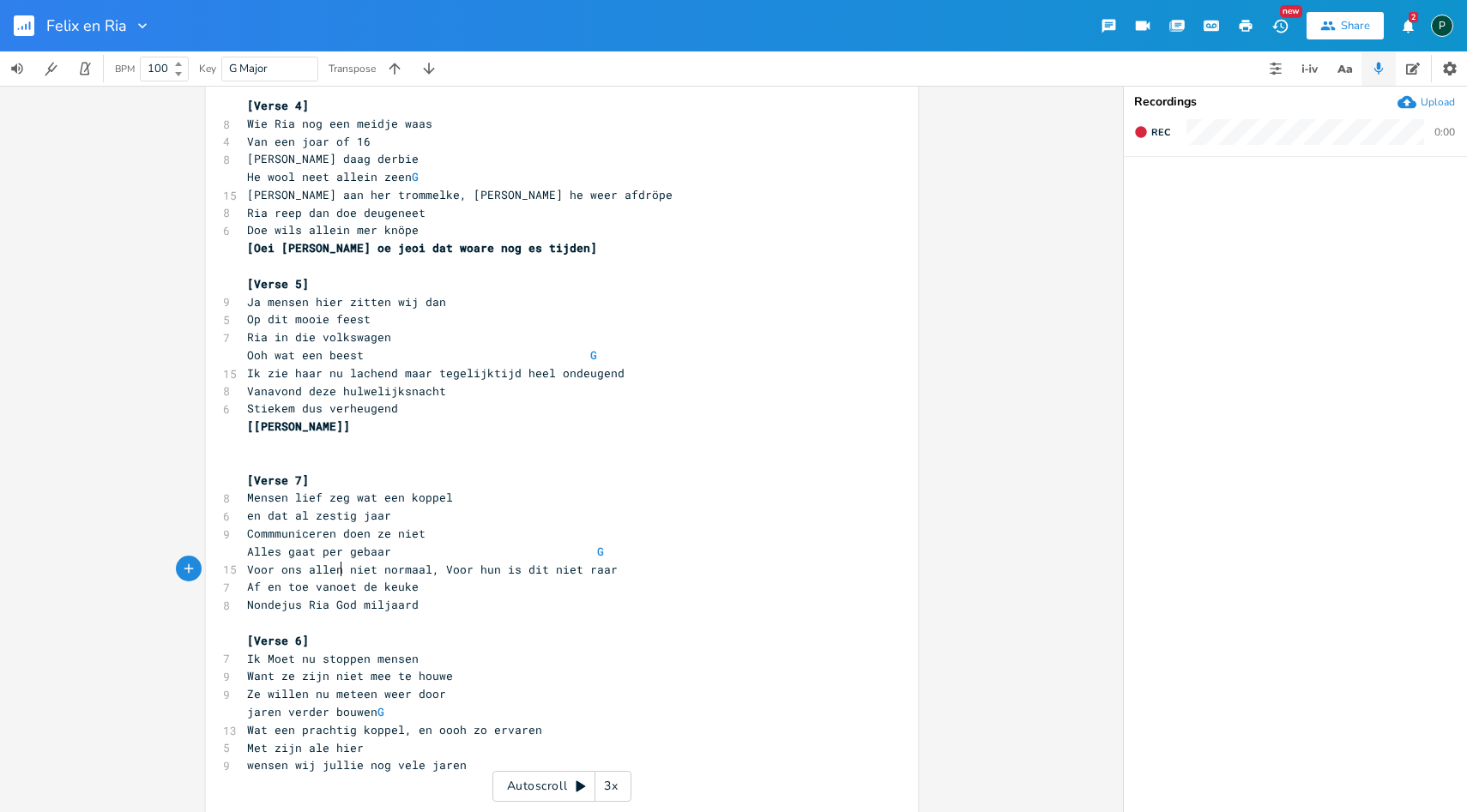
scroll to position [598, 0]
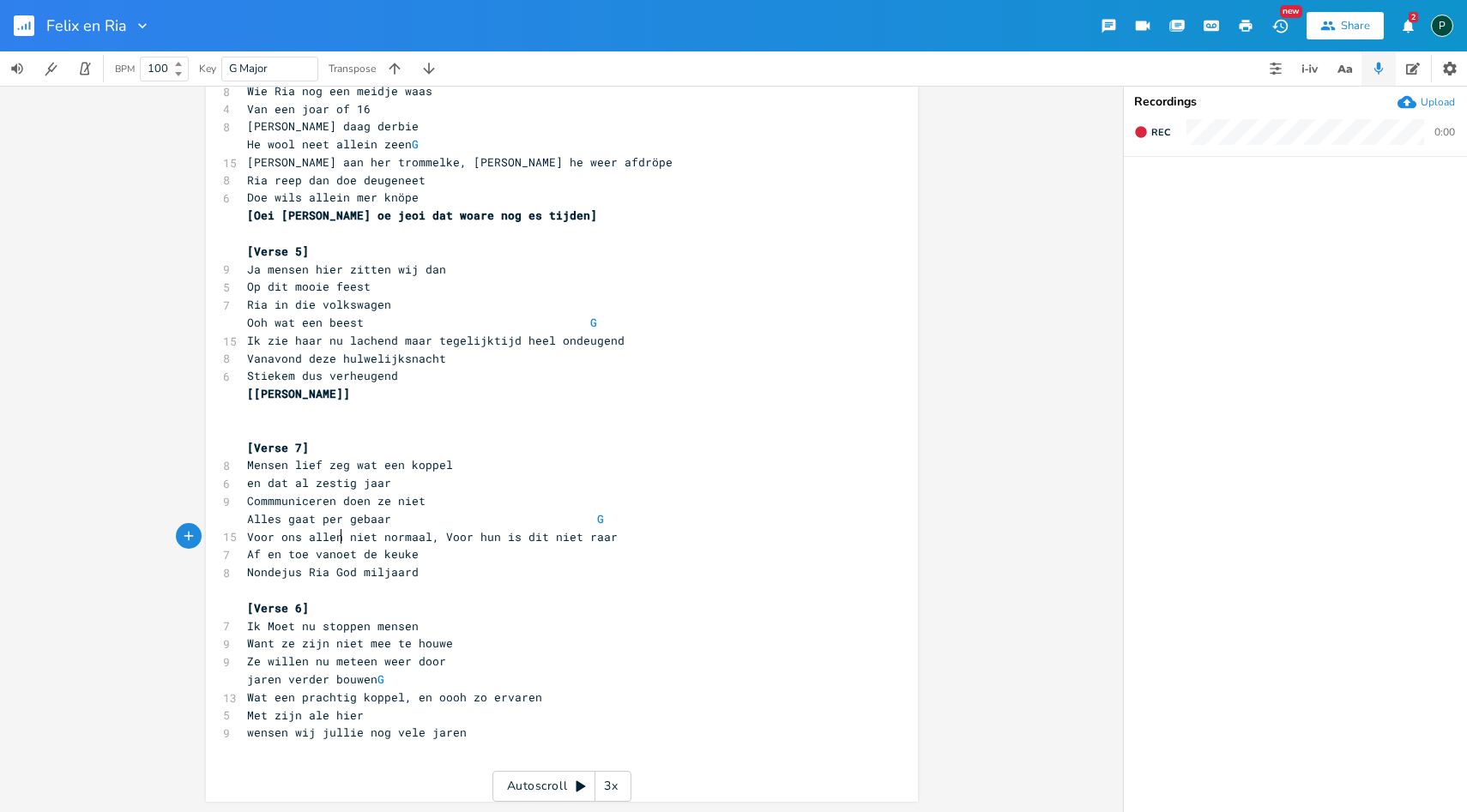
click at [333, 469] on span "Mensen lief zeg wat een koppel" at bounding box center [350, 464] width 206 height 16
click at [411, 517] on span "Alles gaat per gebaar G" at bounding box center [490, 518] width 487 height 16
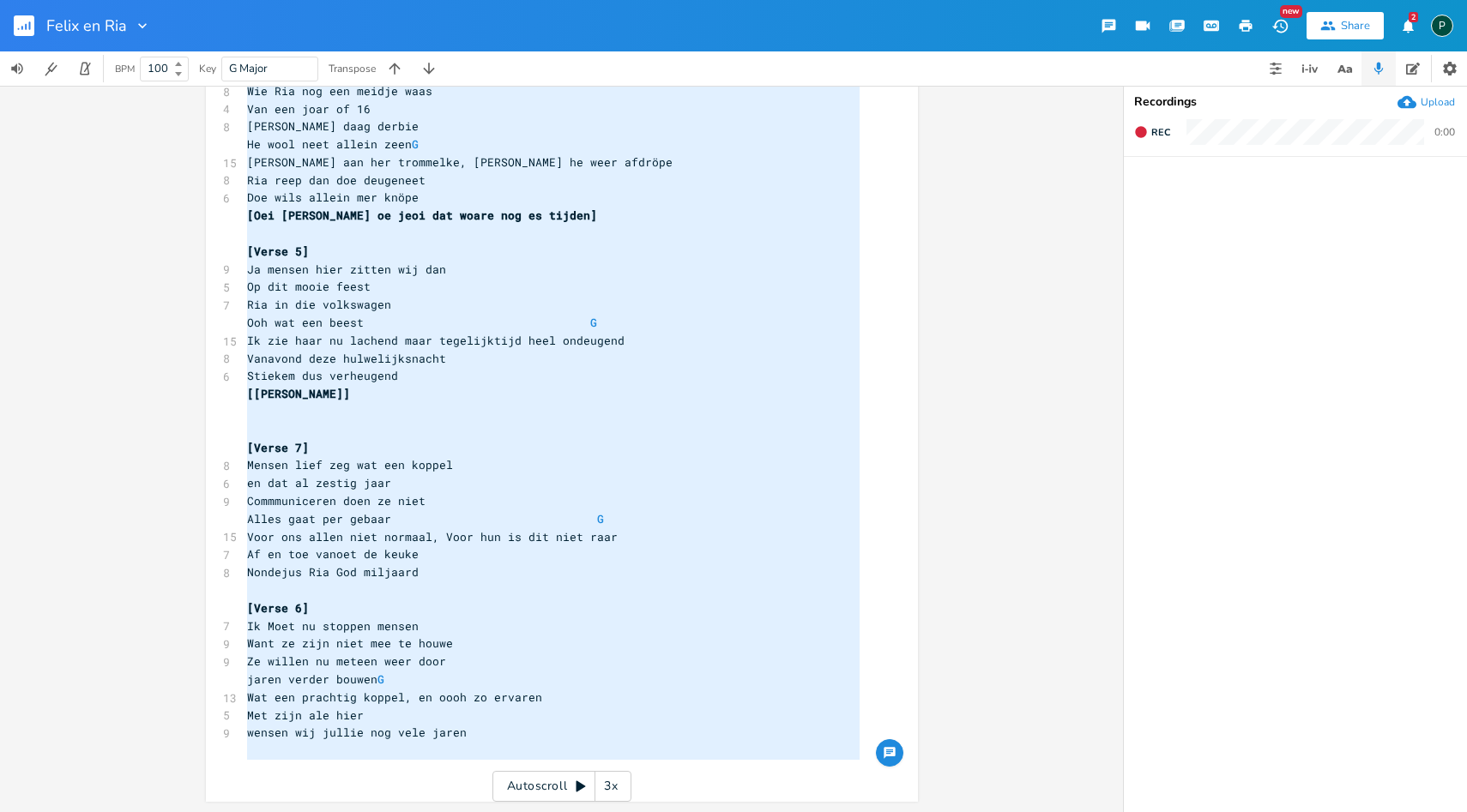
type textarea "[Lorem 5] Ips Dolor sit ame consec adip eli sed doei te 9 Inc utla etdolor magn…"
